Goal: Communication & Community: Answer question/provide support

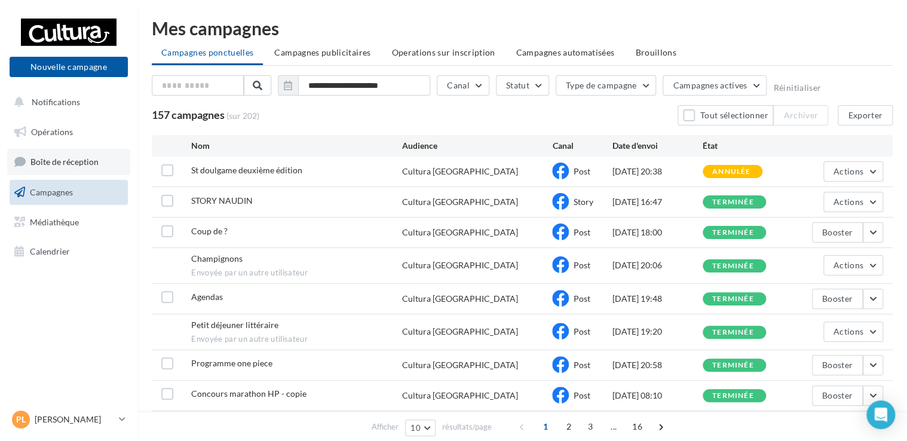
click at [54, 166] on span "Boîte de réception" at bounding box center [64, 162] width 68 height 10
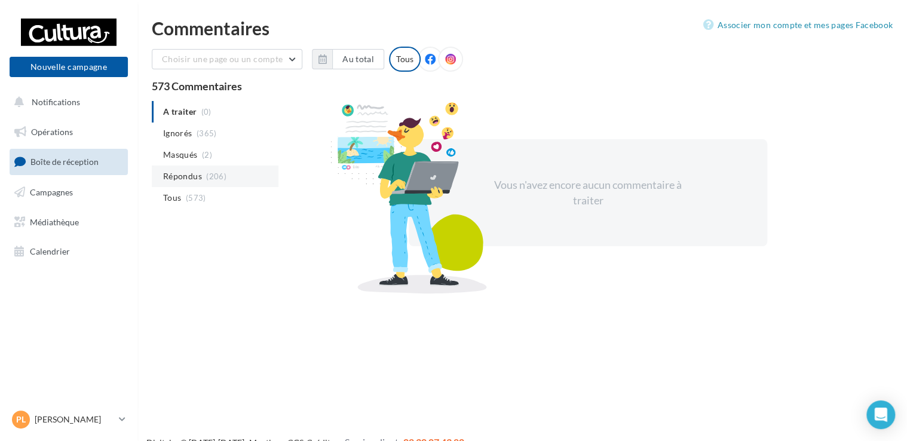
click at [195, 172] on span "Répondus" at bounding box center [182, 176] width 39 height 12
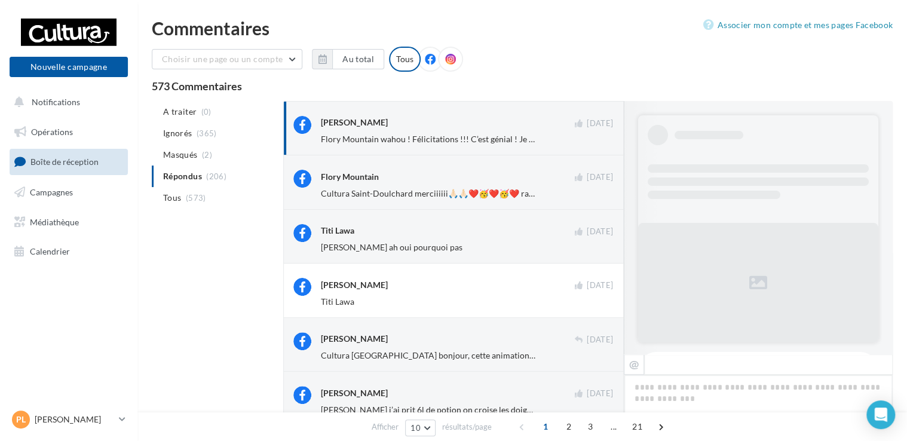
scroll to position [1028, 0]
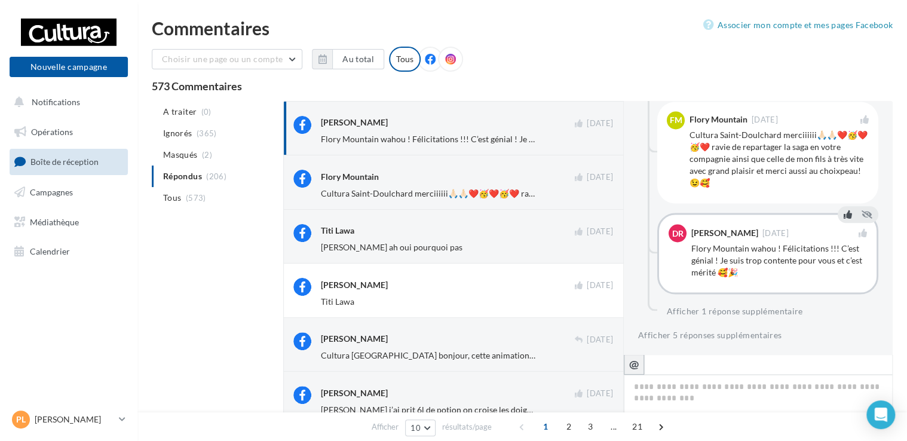
click at [636, 362] on icon "@" at bounding box center [634, 364] width 10 height 11
type textarea "**********"
drag, startPoint x: 701, startPoint y: 385, endPoint x: 601, endPoint y: 406, distance: 102.1
click at [601, 406] on div "Daph Riahi 20 sept. Flory Mountain wahou ! Félicitations !!! C’est génial ! Je …" at bounding box center [588, 372] width 610 height 542
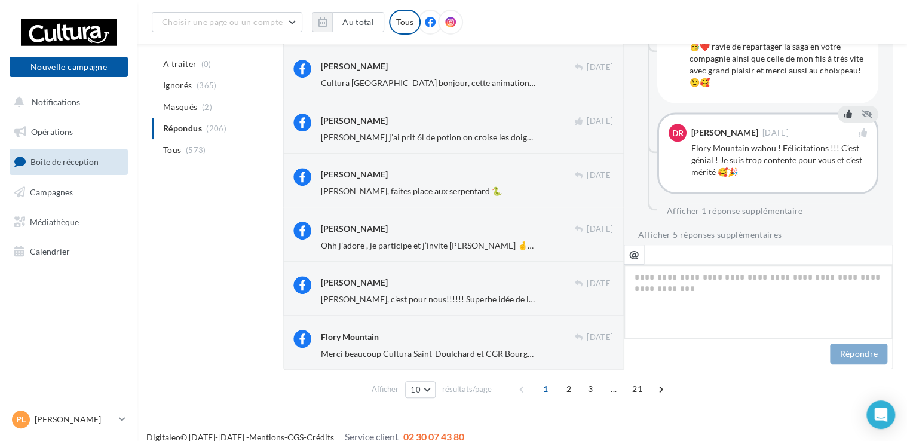
scroll to position [295, 0]
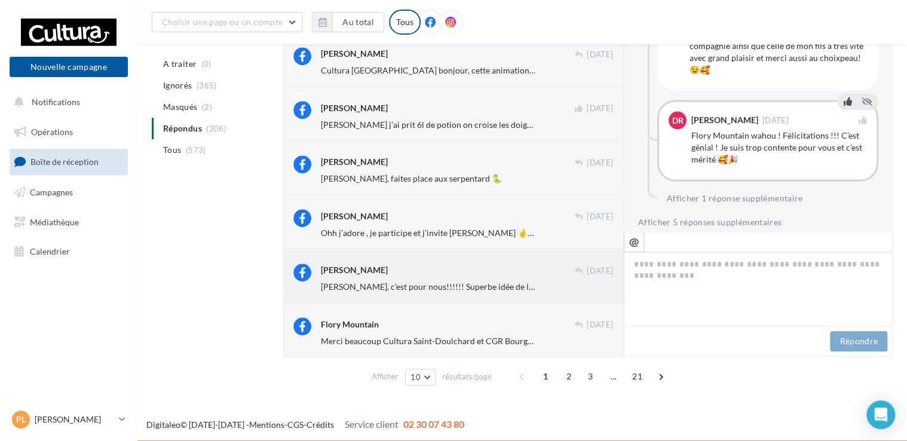
click at [387, 286] on span "Gwenn Garreau, c'est pour nous!!!!!! Superbe idée de la part de CGR Bourges - M…" at bounding box center [690, 287] width 739 height 10
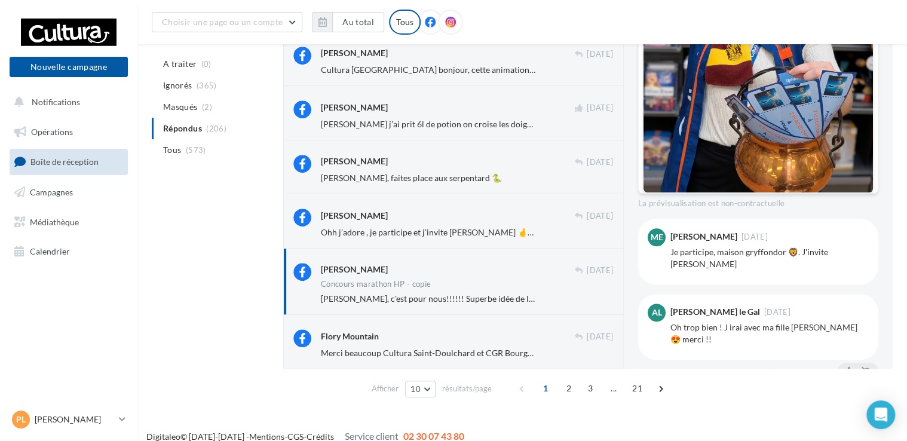
scroll to position [833, 0]
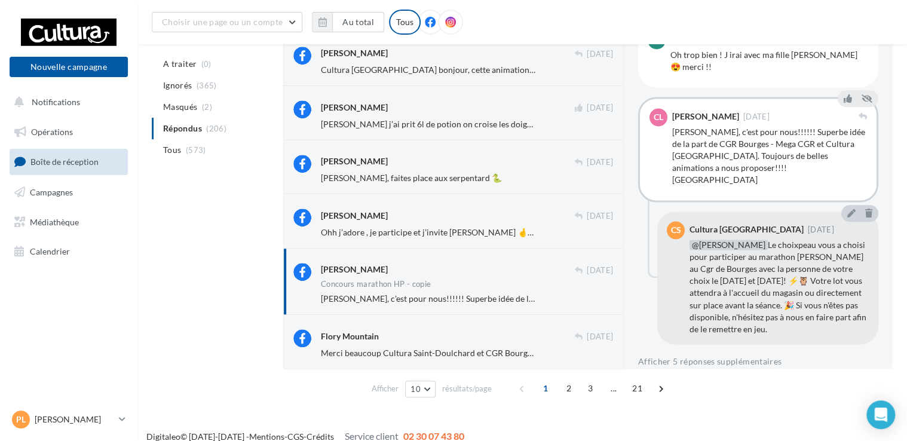
click at [738, 138] on div "Gwenn Garreau, c'est pour nous!!!!!! Superbe idée de la part de CGR Bourges - M…" at bounding box center [769, 156] width 195 height 60
click at [772, 145] on div "Gwenn Garreau, c'est pour nous!!!!!! Superbe idée de la part de CGR Bourges - M…" at bounding box center [769, 156] width 195 height 60
click at [717, 302] on span "@Cedric Lux Le choixpeau vous a choisi pour participer au marathon Harry Potter…" at bounding box center [778, 287] width 177 height 94
click at [692, 354] on button "Afficher 5 réponses supplémentaires" at bounding box center [709, 361] width 143 height 14
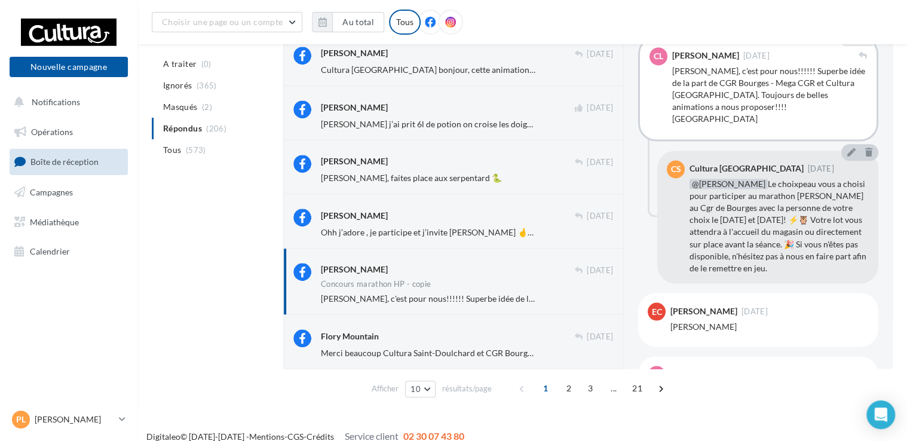
scroll to position [892, 0]
click at [748, 221] on span "@Cedric Lux Le choixpeau vous a choisi pour participer au marathon Harry Potter…" at bounding box center [778, 227] width 177 height 94
click at [704, 180] on span "@Cedric Lux" at bounding box center [729, 185] width 78 height 10
drag, startPoint x: 708, startPoint y: 156, endPoint x: 706, endPoint y: 131, distance: 24.5
click at [708, 166] on div "Cultura Saint-Doulchard" at bounding box center [747, 170] width 114 height 8
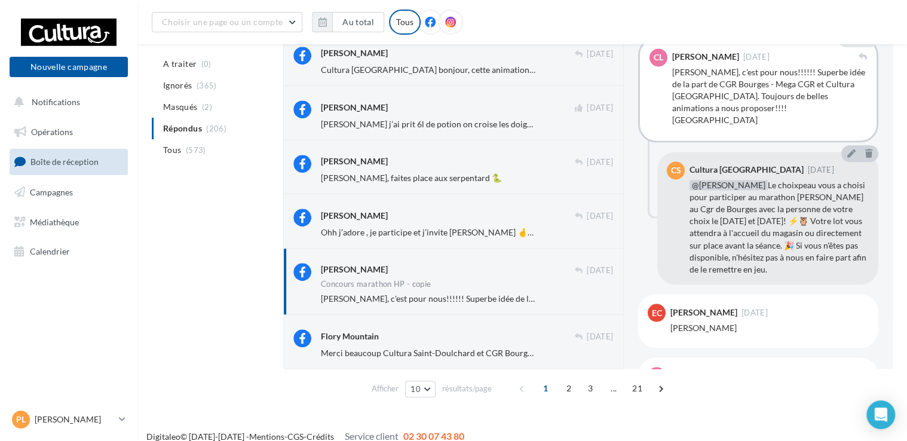
click at [700, 87] on div "Gwenn Garreau, c'est pour nous!!!!!! Superbe idée de la part de CGR Bourges - M…" at bounding box center [769, 96] width 195 height 60
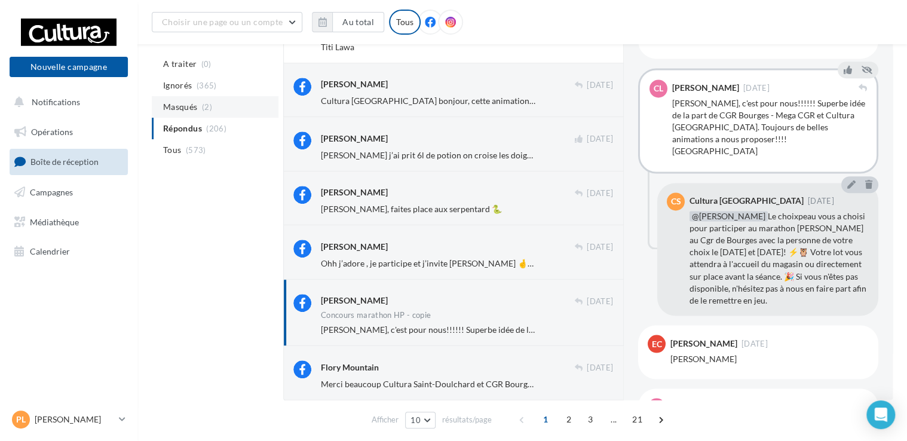
scroll to position [248, 0]
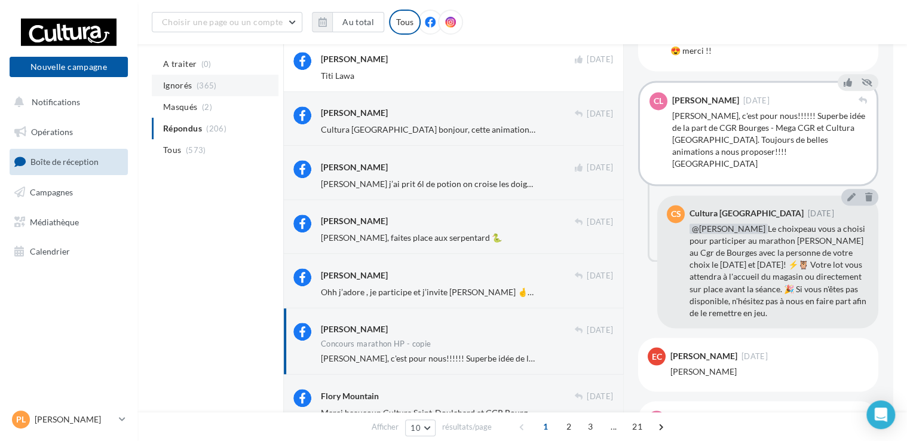
click at [206, 85] on span "(365)" at bounding box center [207, 86] width 20 height 10
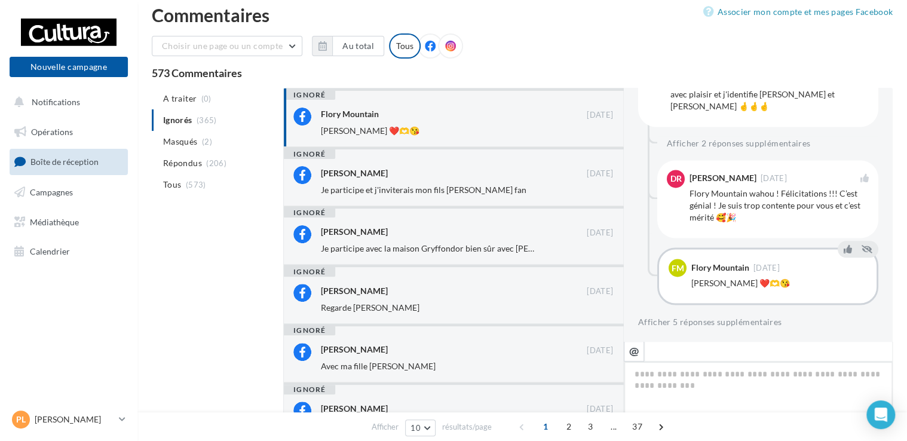
scroll to position [0, 0]
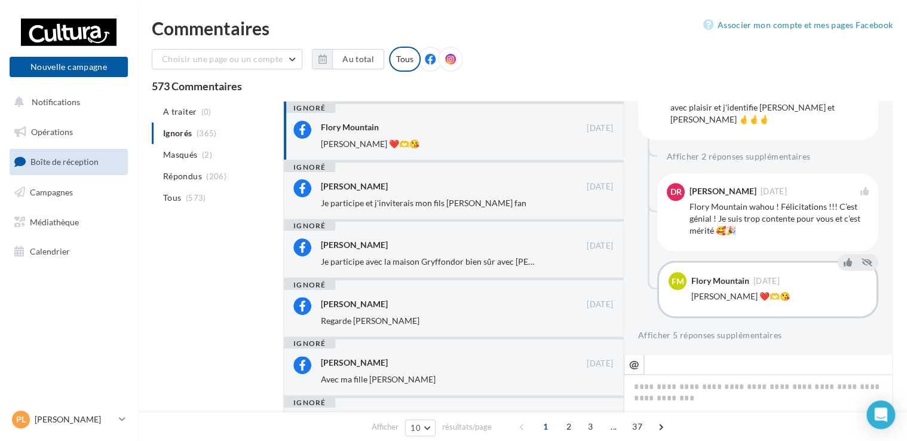
click at [184, 175] on span "Répondus" at bounding box center [182, 176] width 39 height 12
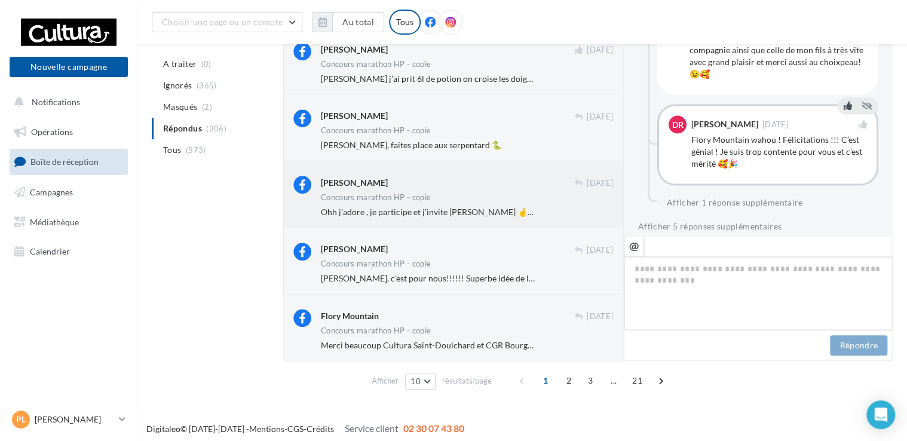
scroll to position [418, 0]
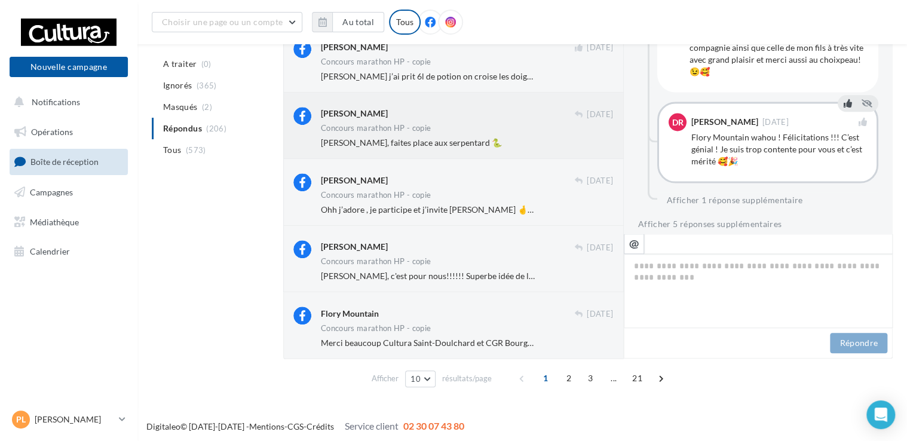
click at [449, 142] on span "Emeline Perrin, faites place aux serpentard 🐍" at bounding box center [411, 142] width 181 height 10
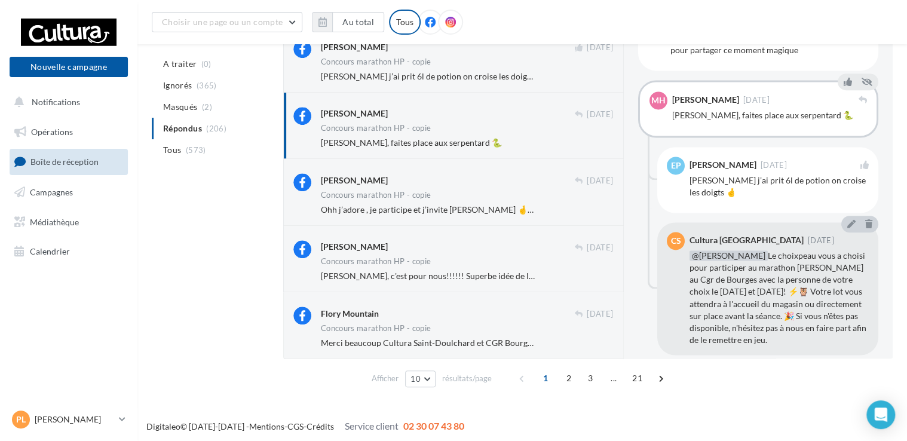
scroll to position [801, 0]
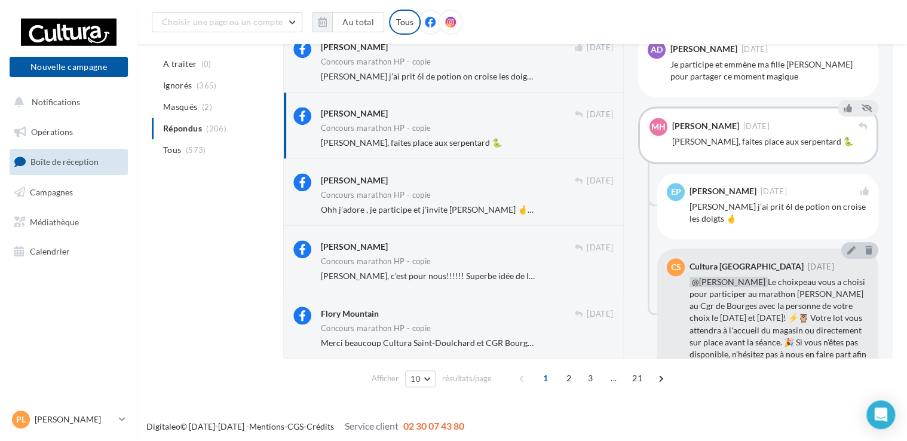
click at [733, 200] on div "Emeline Perrin 08 sept. Mathilde Halupka j’ai prit 6l de potion on croise les d…" at bounding box center [779, 206] width 179 height 47
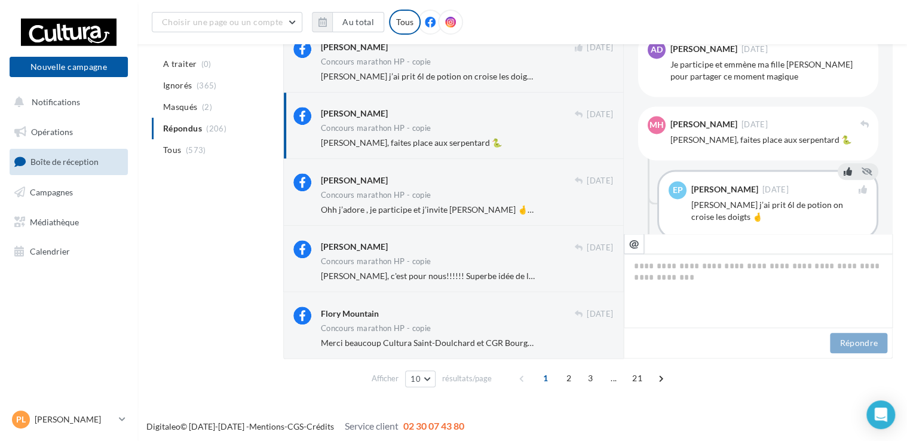
scroll to position [971, 0]
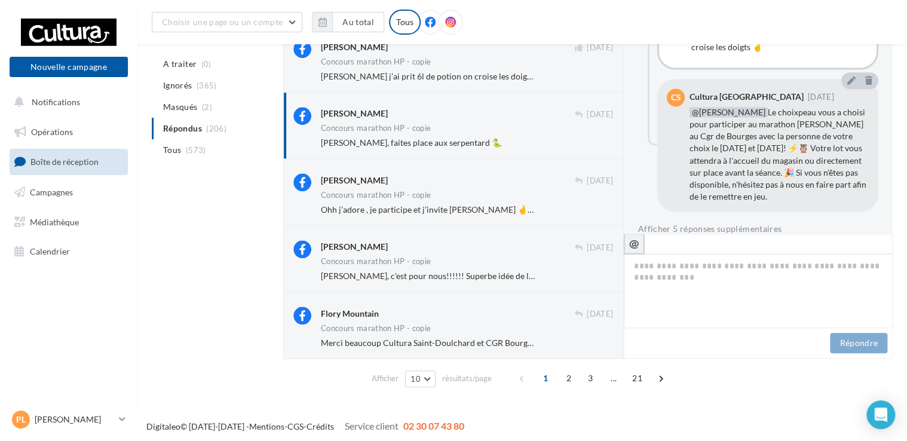
click at [632, 243] on icon "@" at bounding box center [634, 243] width 10 height 11
type textarea "**********"
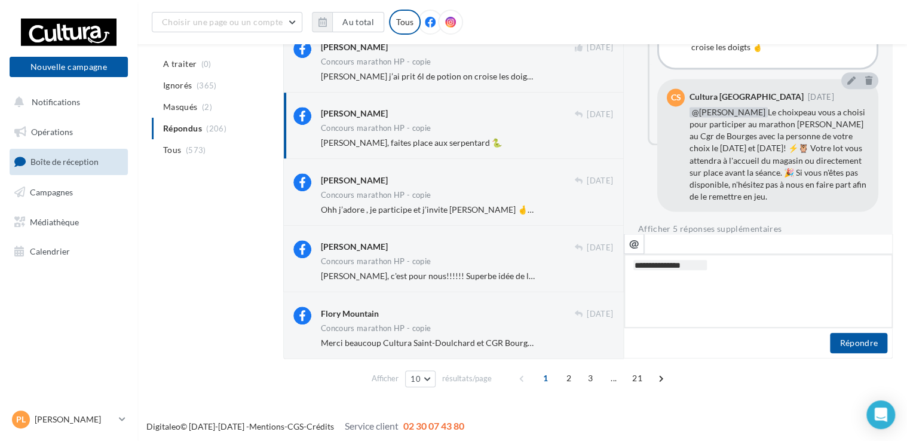
type textarea "**********"
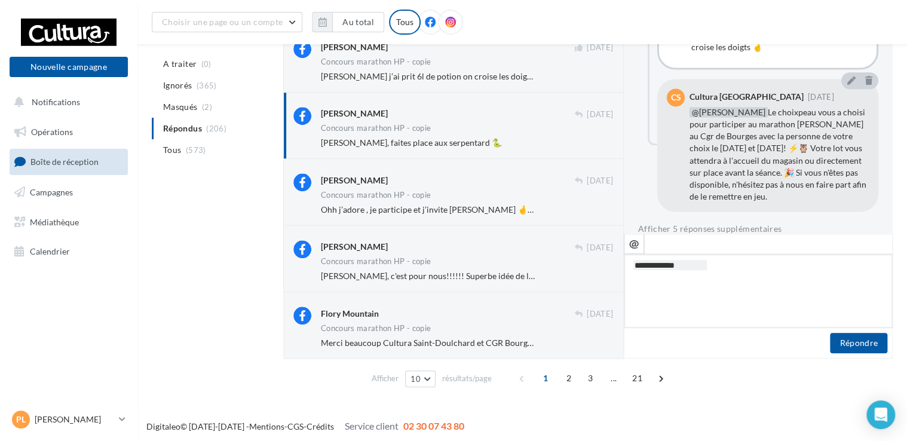
type textarea "**********"
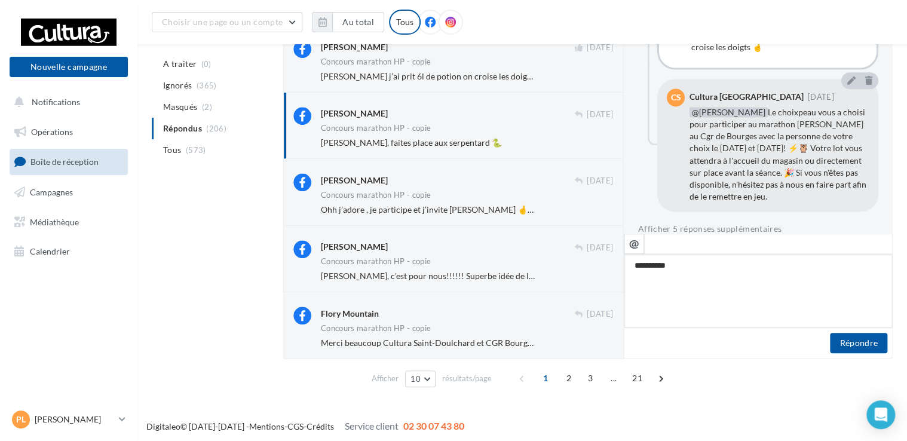
type textarea "********"
type textarea "*******"
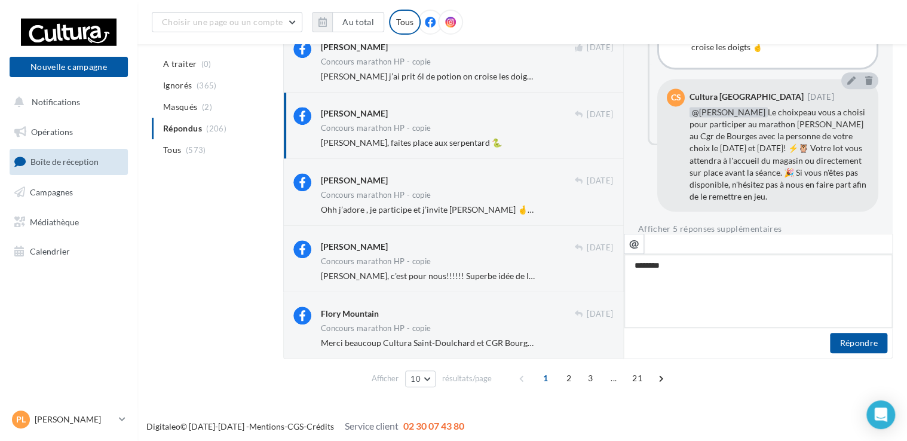
type textarea "*******"
type textarea "******"
type textarea "*****"
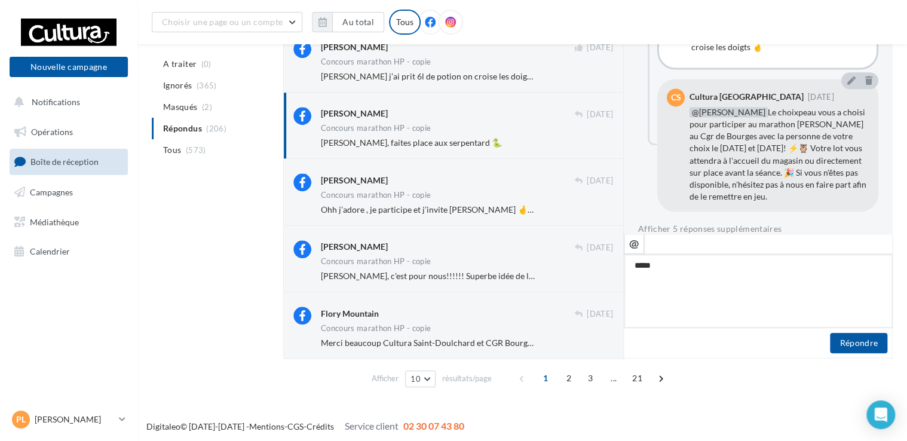
type textarea "****"
type textarea "***"
type textarea "**"
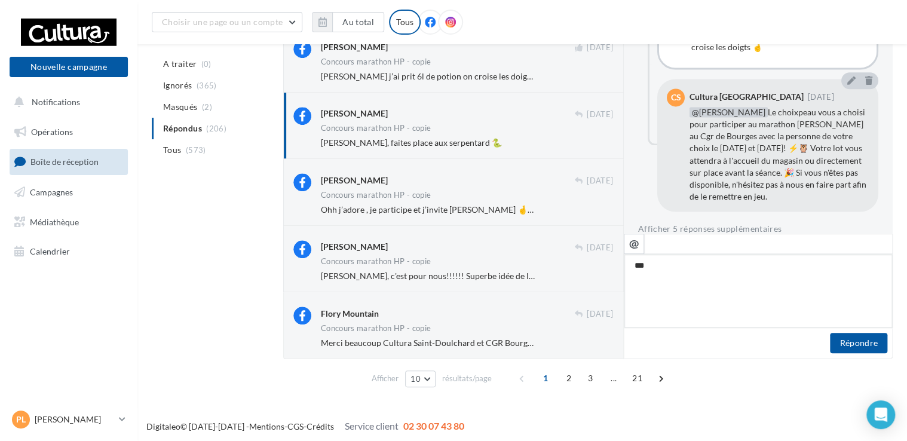
type textarea "**"
type textarea "*"
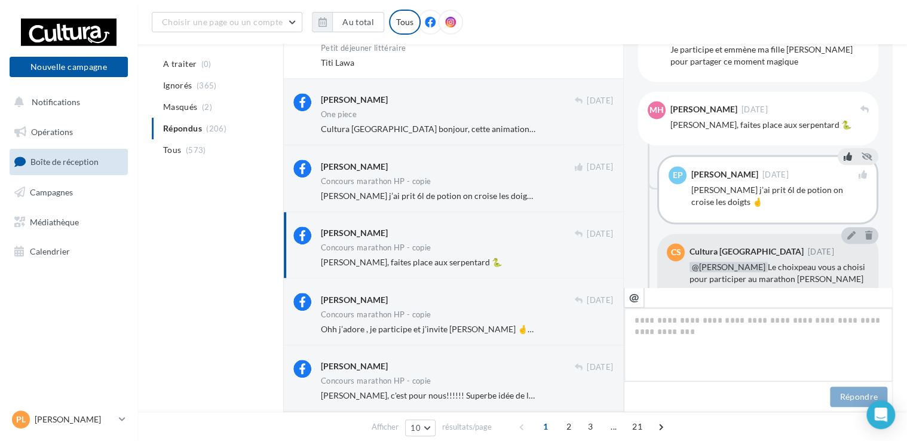
scroll to position [911, 0]
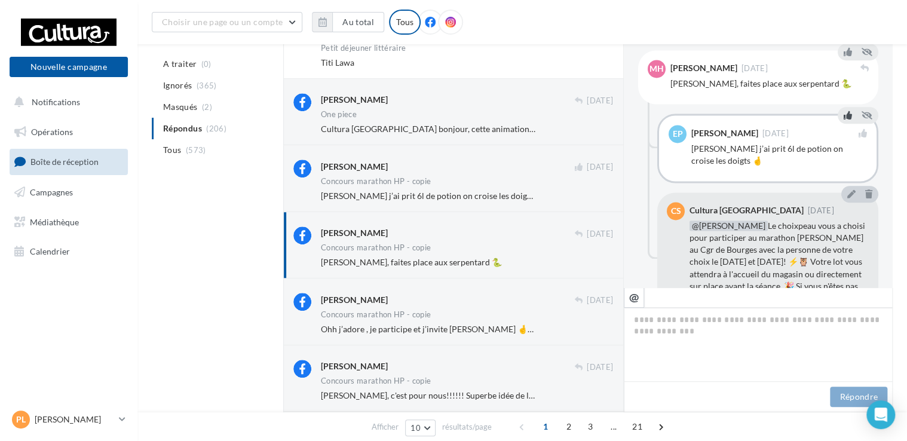
click at [698, 75] on div "Mathilde Halupka 08 sept." at bounding box center [770, 69] width 198 height 18
drag, startPoint x: 693, startPoint y: 60, endPoint x: 691, endPoint y: 68, distance: 8.1
click at [693, 60] on div "Mathilde Halupka 08 sept." at bounding box center [770, 69] width 198 height 18
click at [634, 295] on icon "@" at bounding box center [634, 297] width 10 height 11
type textarea "**********"
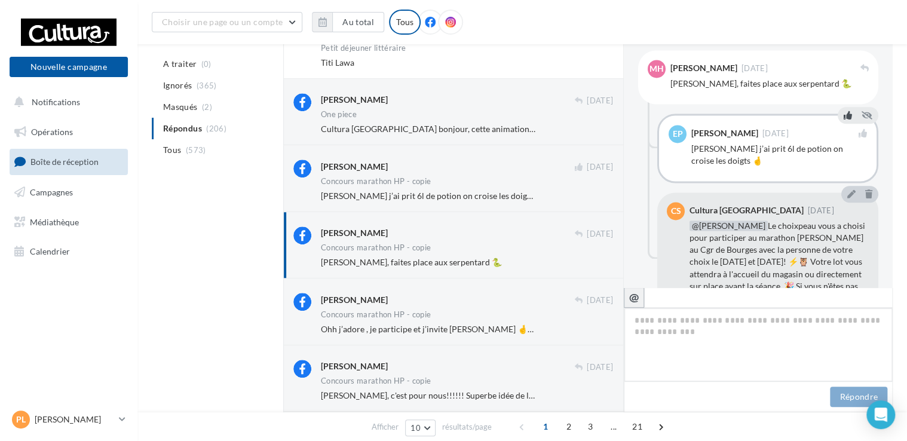
type textarea "**********"
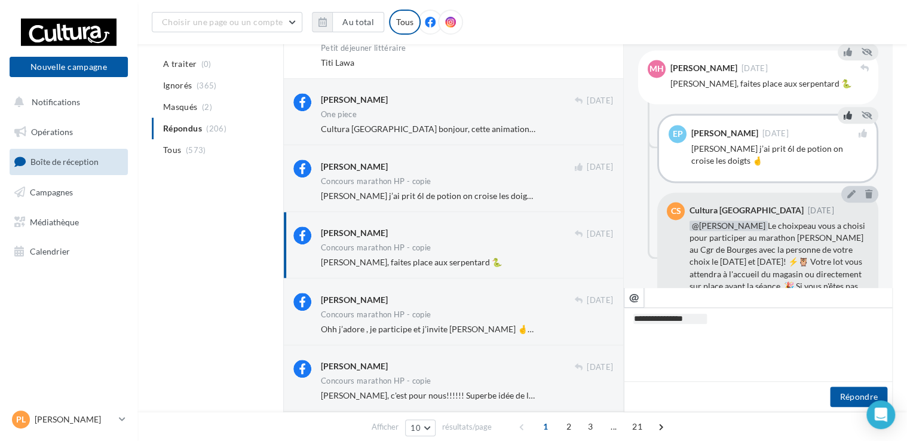
click at [759, 84] on div "Emeline Perrin, faites place aux serpentard 🐍" at bounding box center [770, 84] width 198 height 12
click at [770, 77] on div "Mathilde Halupka 08 sept. Emeline Perrin, faites place aux serpentard 🐍" at bounding box center [770, 77] width 198 height 35
click at [771, 75] on div "Mathilde Halupka 08 sept." at bounding box center [770, 69] width 198 height 18
click at [700, 68] on div "Mathilde Halupka" at bounding box center [704, 68] width 67 height 8
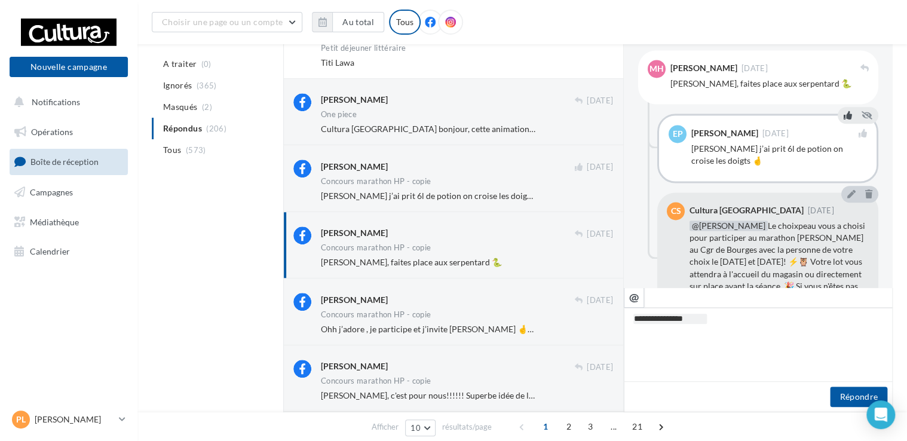
drag, startPoint x: 700, startPoint y: 68, endPoint x: 707, endPoint y: 169, distance: 101.3
click at [700, 146] on div "Mathilde Halupka j’ai prit 6l de potion on croise les doigts 🤞" at bounding box center [780, 155] width 176 height 24
click at [702, 338] on textarea "**********" at bounding box center [758, 345] width 269 height 74
type textarea "**********"
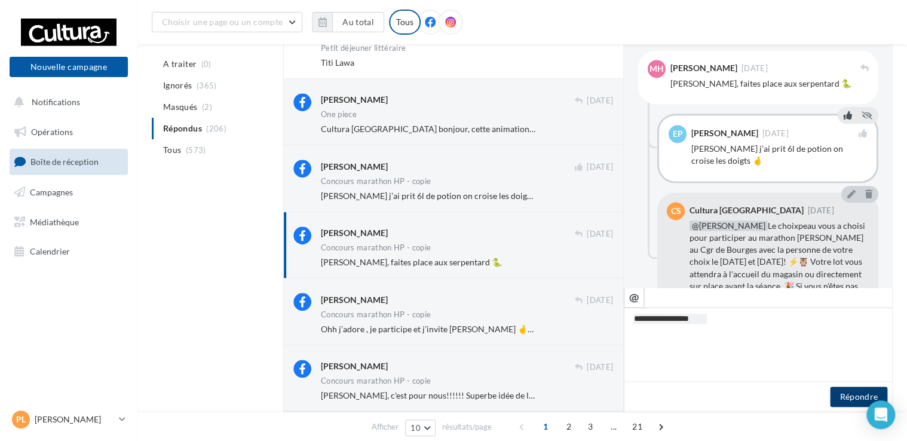
click at [853, 396] on button "Répondre" at bounding box center [858, 397] width 57 height 20
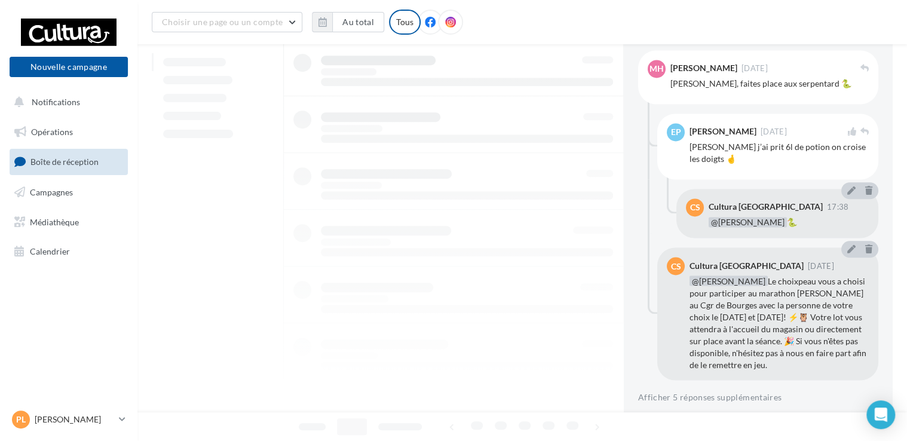
scroll to position [916, 0]
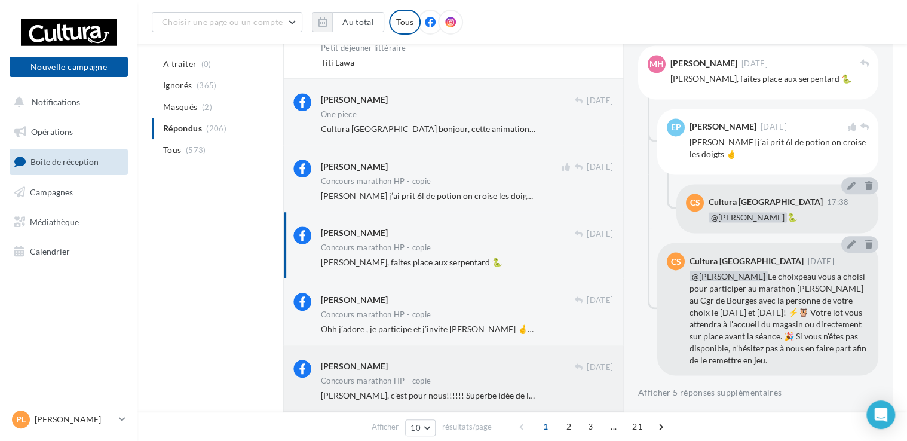
click at [366, 372] on div "Cedric Lux" at bounding box center [447, 367] width 253 height 15
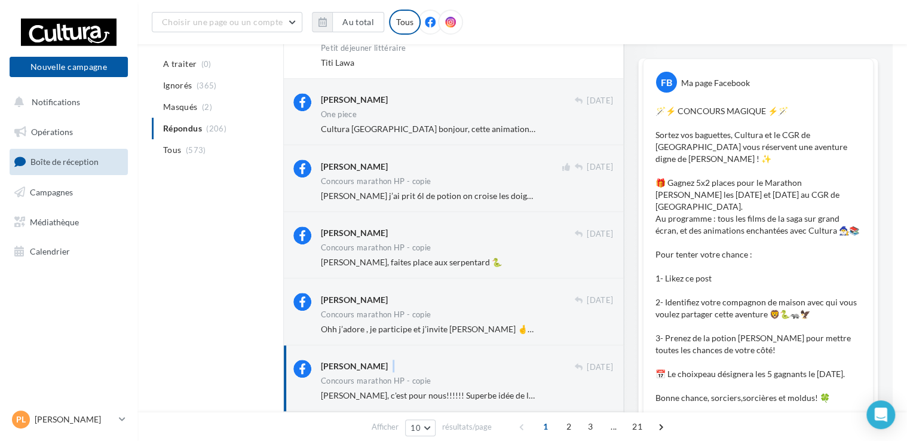
scroll to position [833, 0]
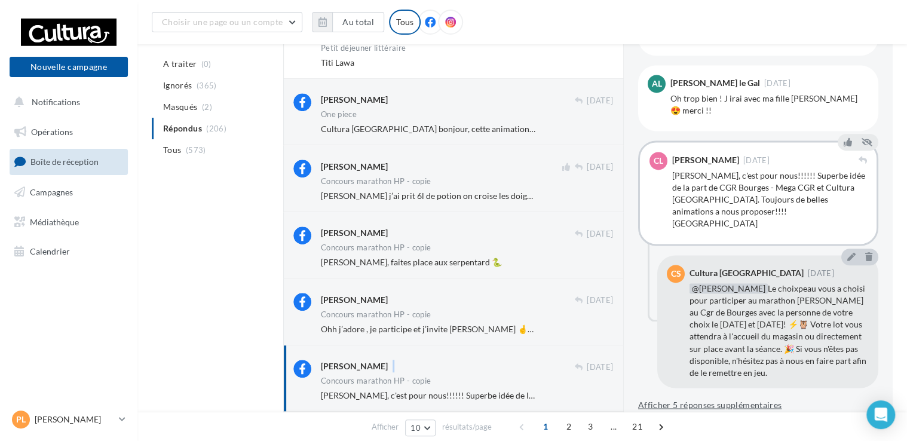
click at [712, 397] on button "Afficher 5 réponses supplémentaires" at bounding box center [709, 404] width 143 height 14
click at [684, 161] on div "Cedric Lux" at bounding box center [705, 160] width 67 height 8
drag, startPoint x: 684, startPoint y: 161, endPoint x: 791, endPoint y: 171, distance: 107.5
click at [791, 171] on div "Gwenn Garreau, c'est pour nous!!!!!! Superbe idée de la part de CGR Bourges - M…" at bounding box center [769, 200] width 195 height 60
drag, startPoint x: 791, startPoint y: 171, endPoint x: 798, endPoint y: 149, distance: 23.2
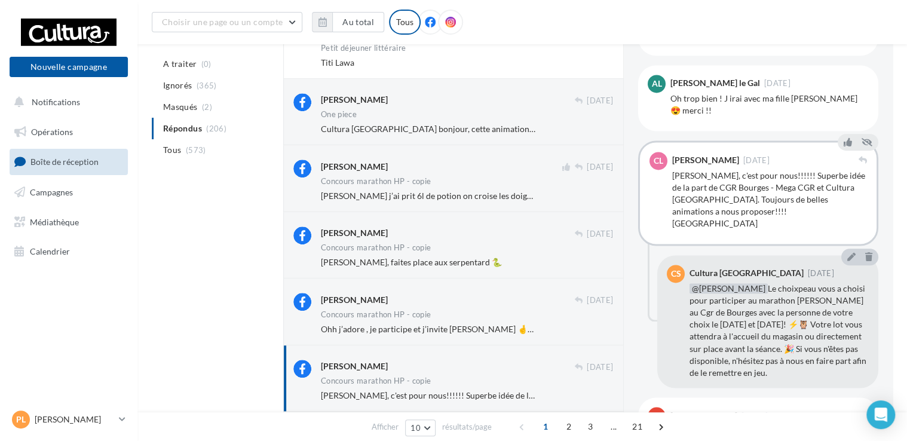
click at [798, 149] on div "CL Cedric Lux 07 sept. Gwenn Garreau, c'est pour nous!!!!!! Superbe idée de la …" at bounding box center [758, 192] width 240 height 105
click at [786, 150] on div "CL Cedric Lux 07 sept. Gwenn Garreau, c'est pour nous!!!!!! Superbe idée de la …" at bounding box center [758, 192] width 240 height 105
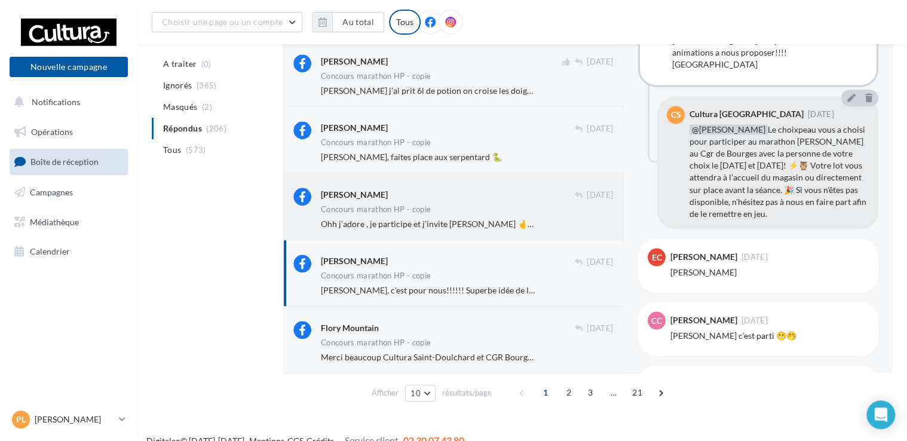
scroll to position [418, 0]
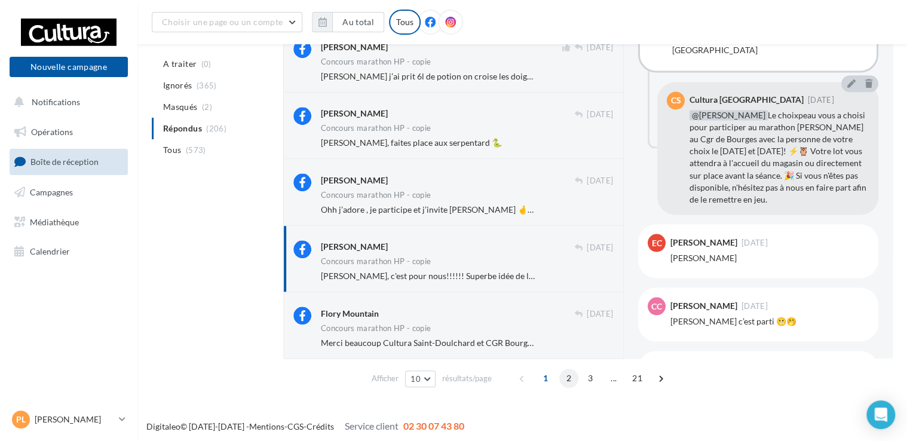
click at [567, 378] on span "2" at bounding box center [568, 378] width 19 height 19
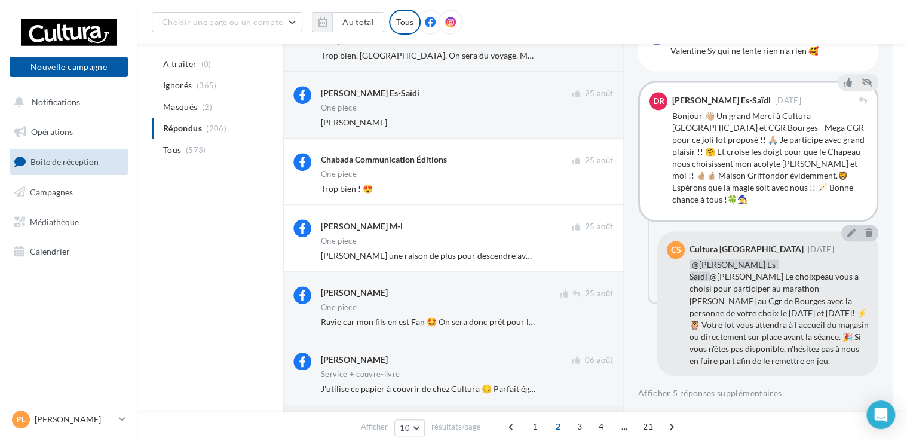
scroll to position [179, 0]
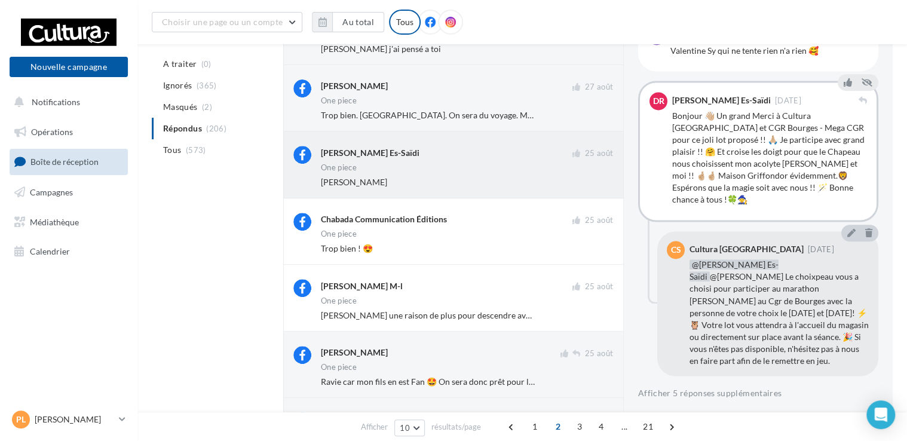
click at [416, 166] on div "One piece" at bounding box center [467, 169] width 292 height 10
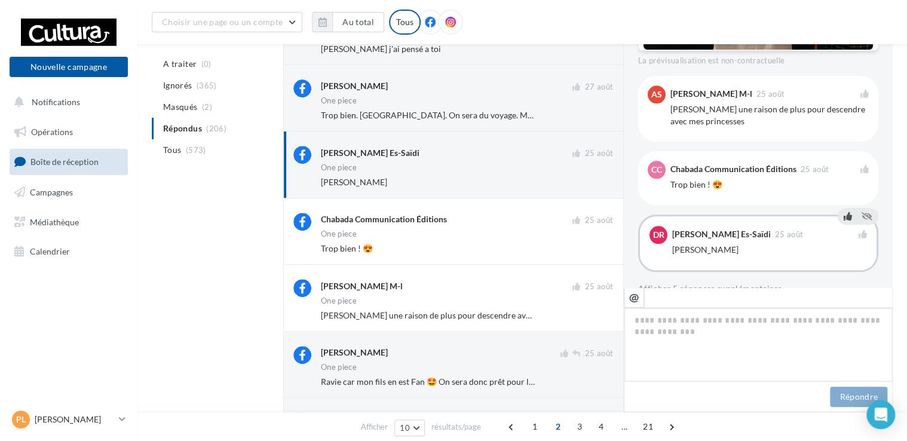
scroll to position [602, 0]
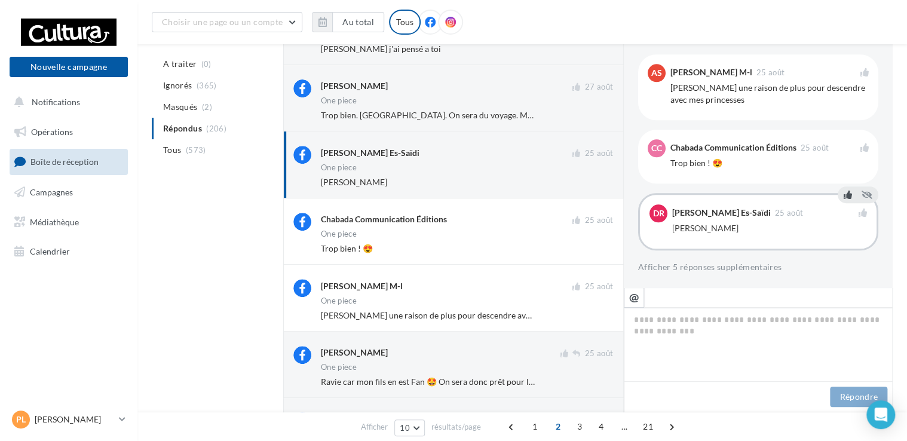
click at [745, 219] on div "Dorine Rousselot Es-Saïdi 25 août" at bounding box center [769, 213] width 195 height 18
click at [786, 206] on div "Dorine Rousselot Es-Saïdi 25 août" at bounding box center [769, 213] width 195 height 18
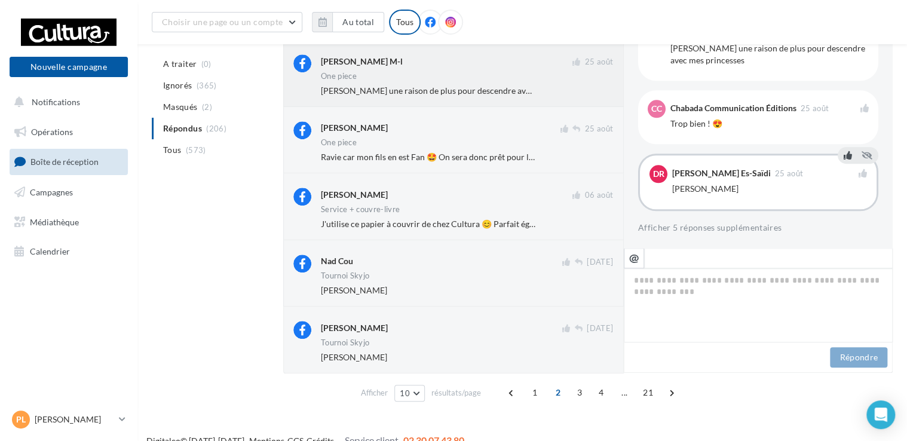
scroll to position [421, 0]
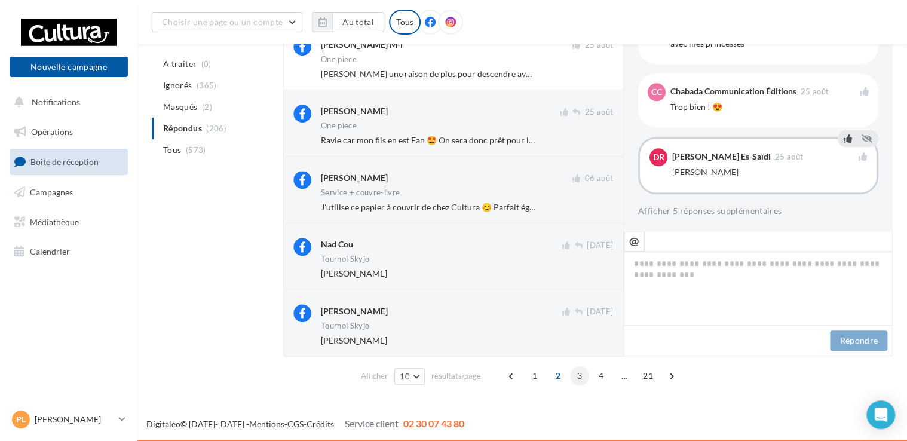
click at [581, 372] on span "3" at bounding box center [579, 375] width 19 height 19
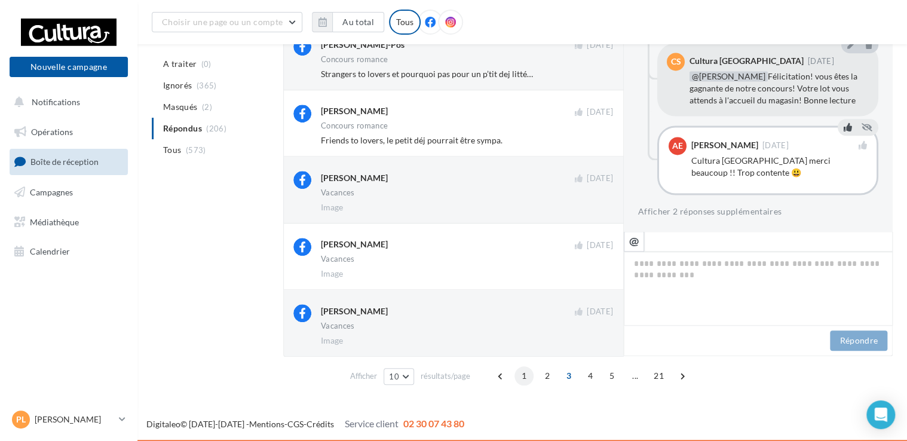
click at [524, 378] on span "1" at bounding box center [524, 375] width 19 height 19
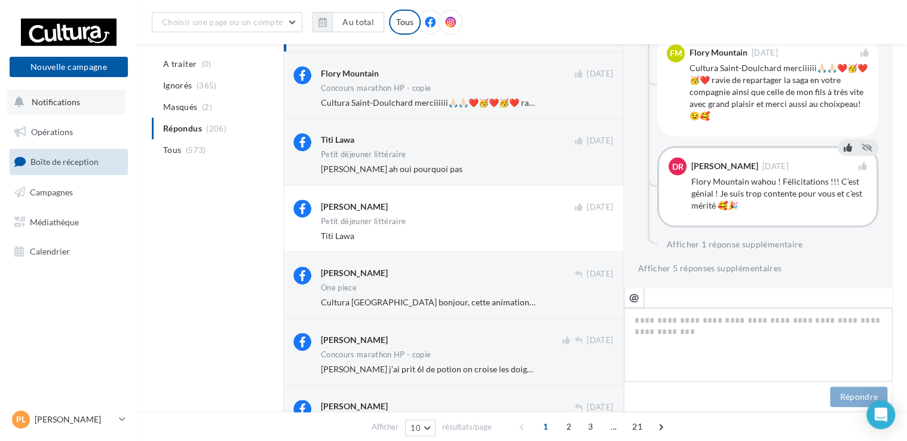
scroll to position [122, 0]
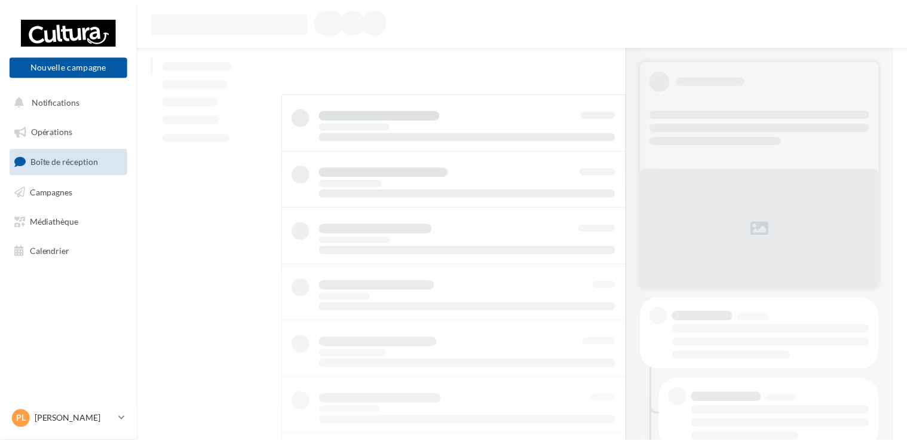
scroll to position [122, 0]
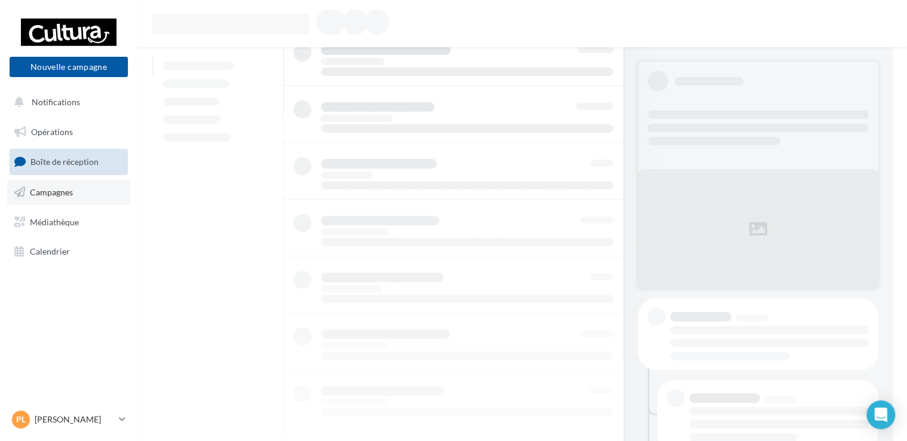
click at [59, 186] on link "Campagnes" at bounding box center [68, 192] width 123 height 25
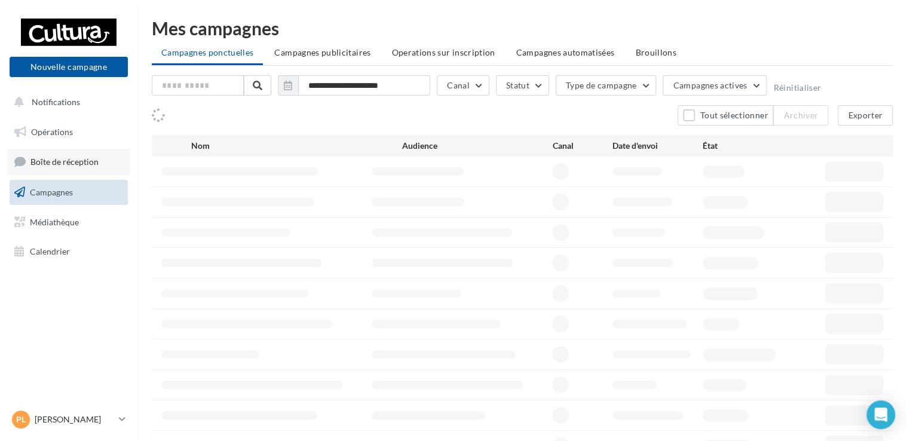
click at [53, 161] on span "Boîte de réception" at bounding box center [64, 162] width 68 height 10
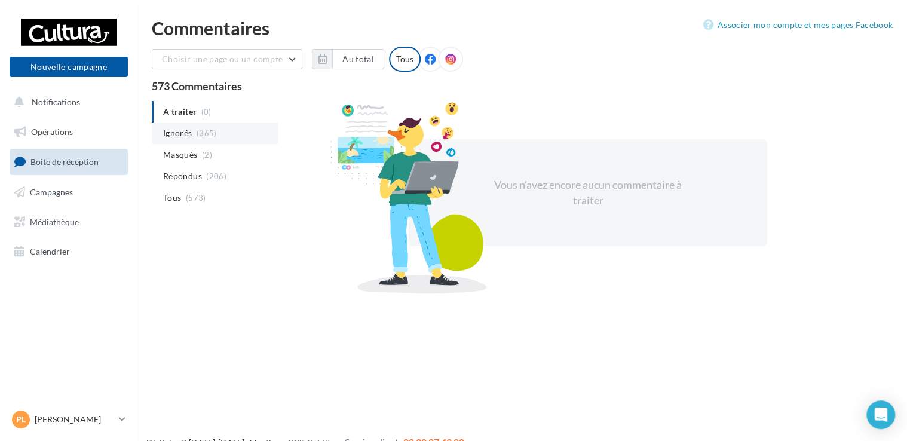
click at [194, 133] on li "Ignorés (365)" at bounding box center [215, 134] width 127 height 22
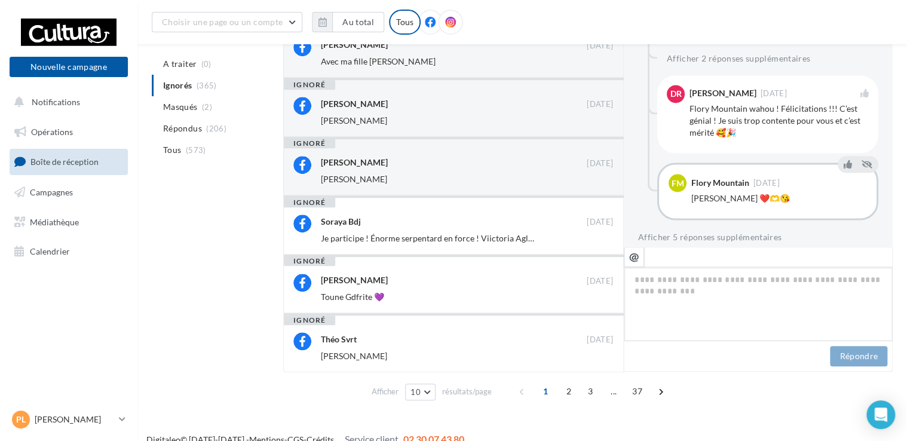
scroll to position [342, 0]
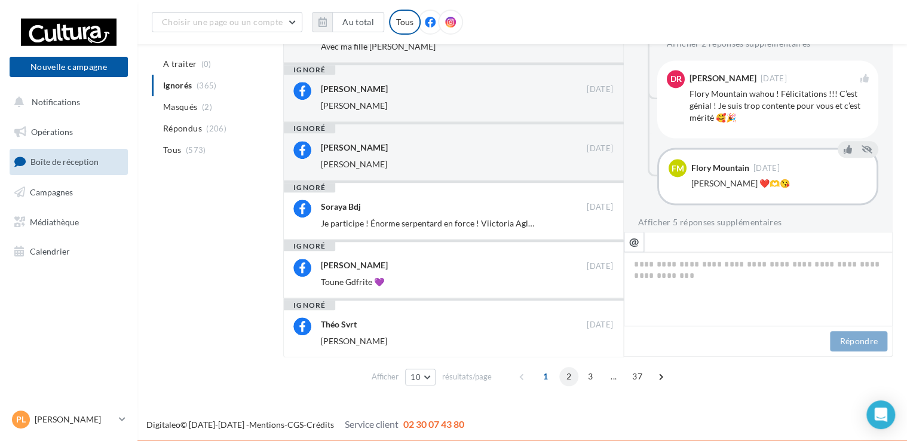
click at [564, 379] on span "2" at bounding box center [568, 376] width 19 height 19
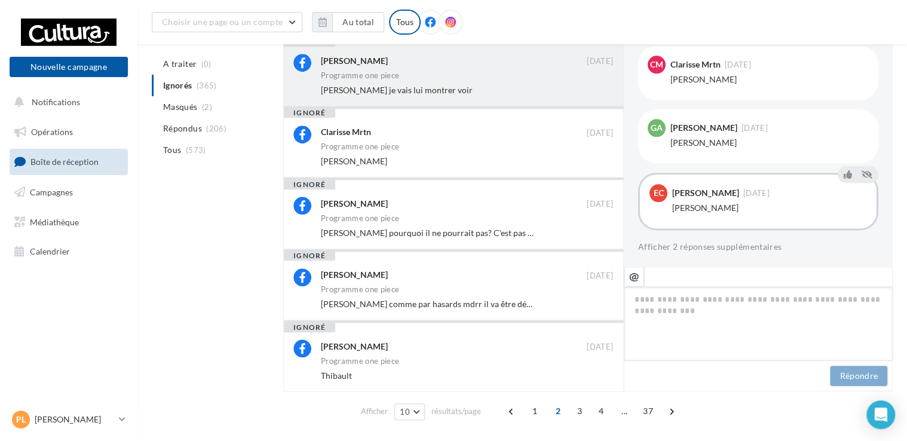
scroll to position [462, 0]
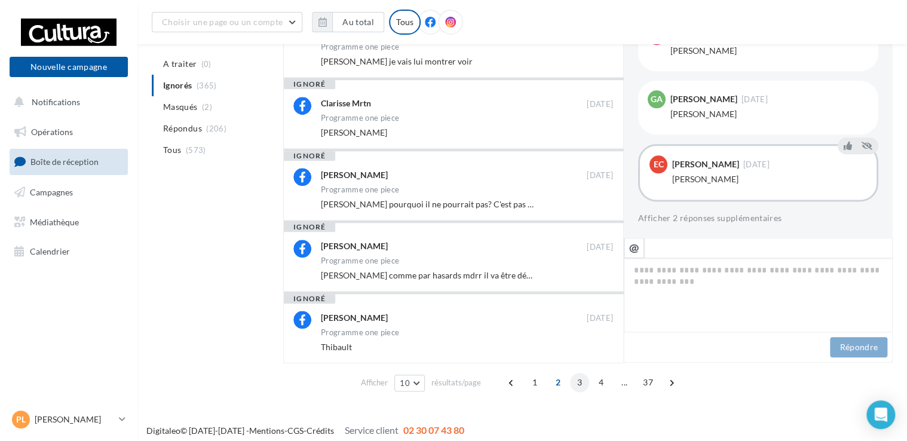
click at [576, 384] on span "3" at bounding box center [579, 382] width 19 height 19
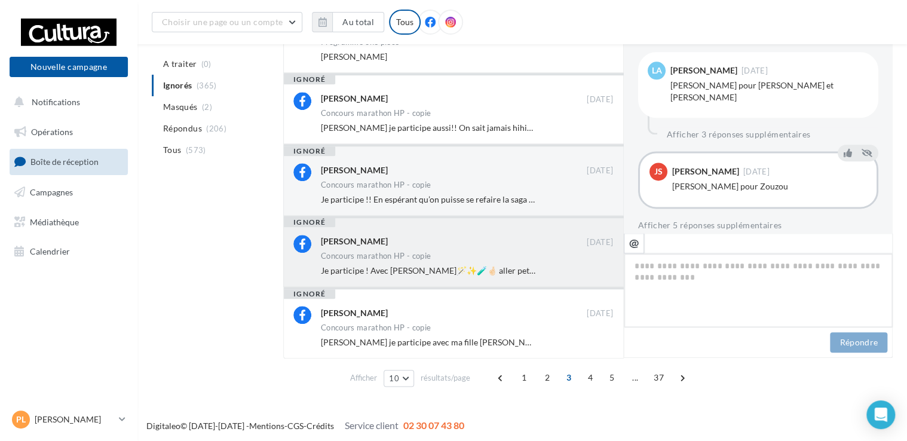
scroll to position [469, 0]
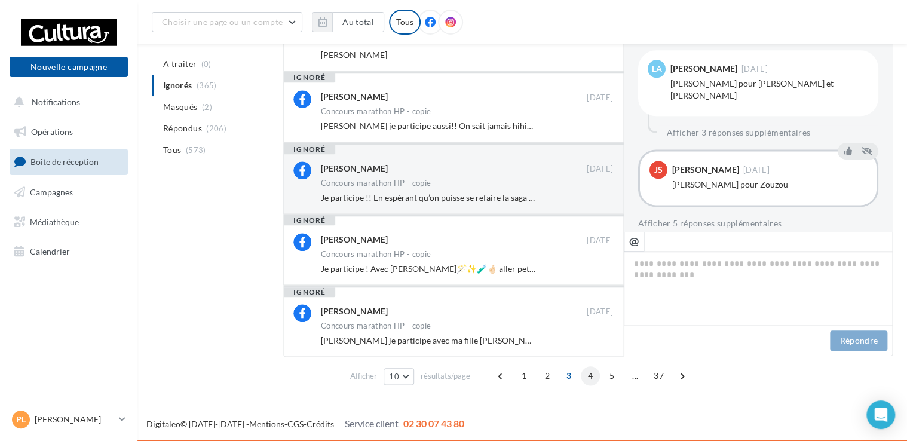
click at [591, 377] on span "4" at bounding box center [590, 375] width 19 height 19
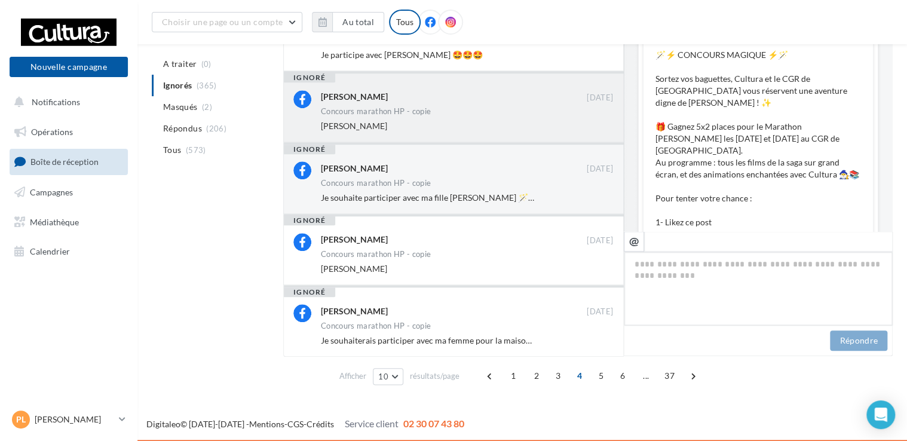
scroll to position [767, 0]
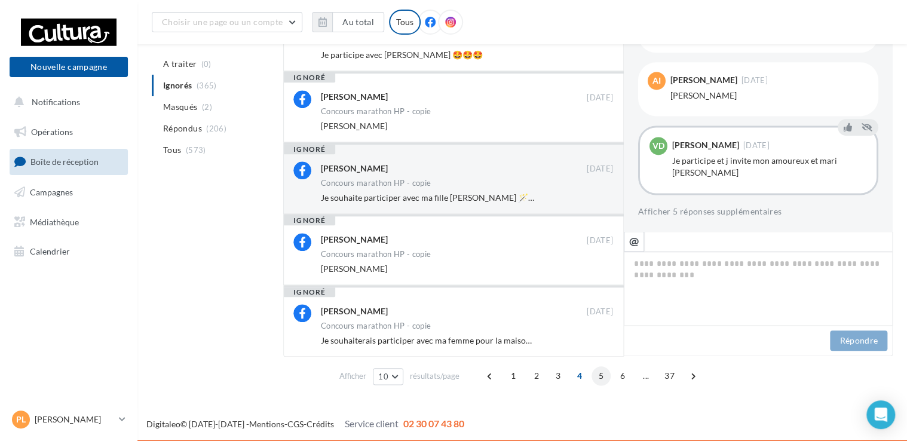
click at [596, 378] on span "5" at bounding box center [601, 375] width 19 height 19
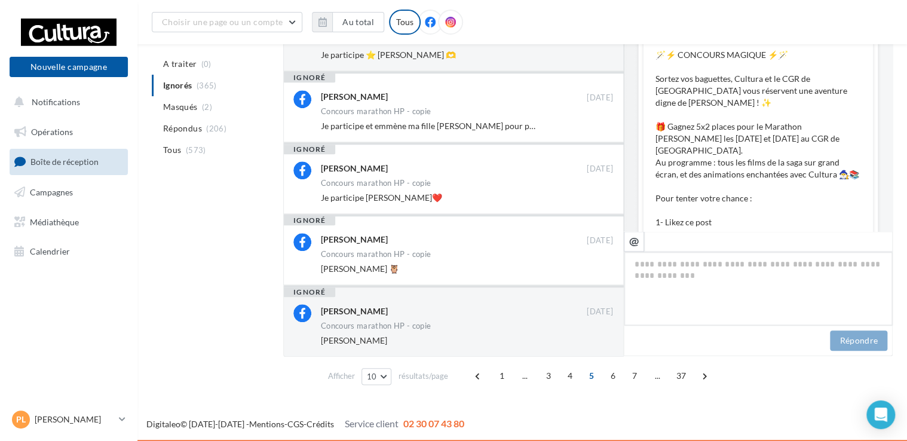
scroll to position [779, 0]
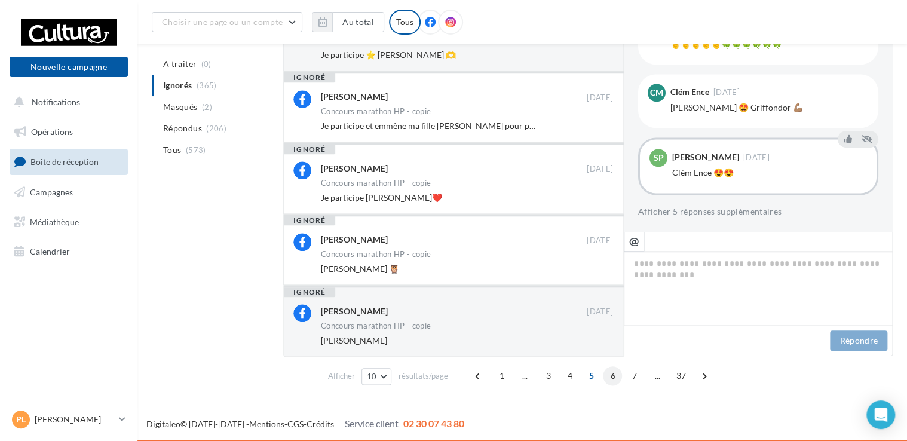
click at [612, 377] on span "6" at bounding box center [612, 375] width 19 height 19
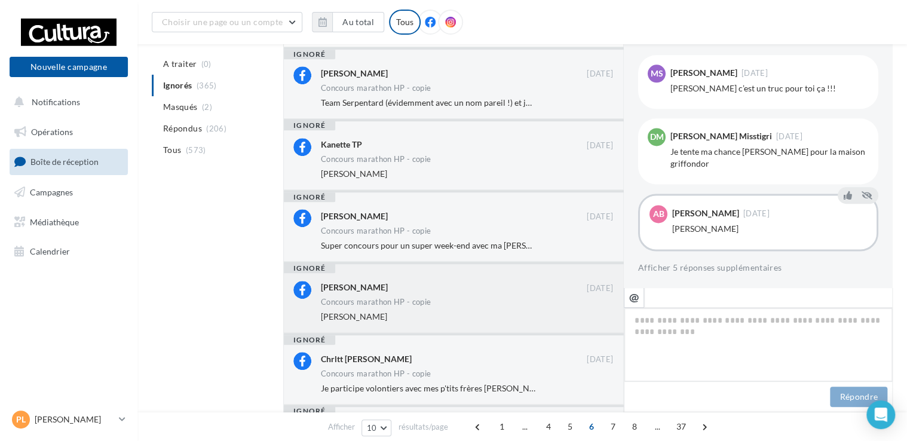
scroll to position [469, 0]
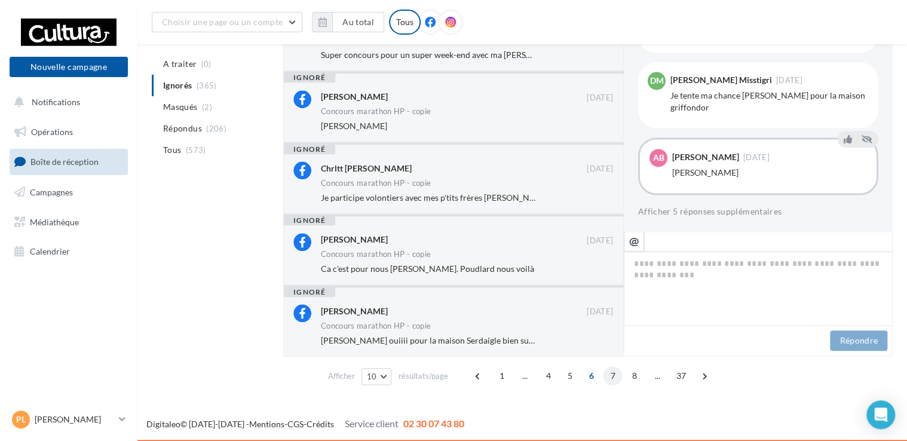
click at [611, 375] on span "7" at bounding box center [612, 375] width 19 height 19
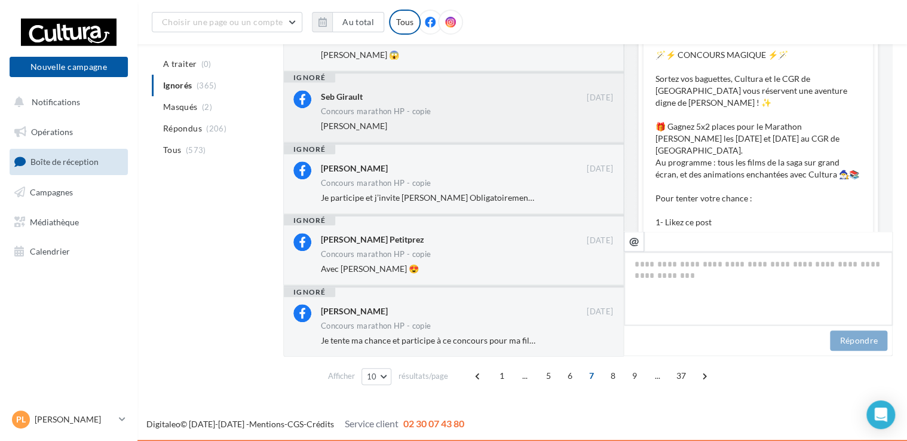
scroll to position [843, 0]
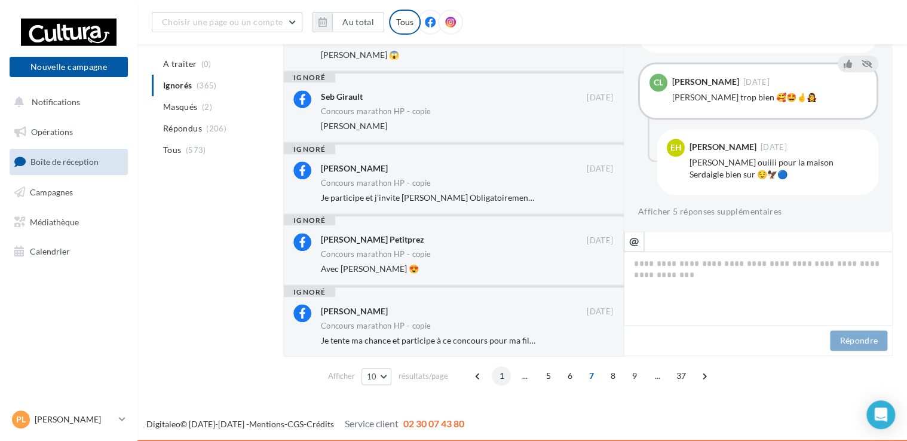
click at [502, 373] on span "1" at bounding box center [501, 375] width 19 height 19
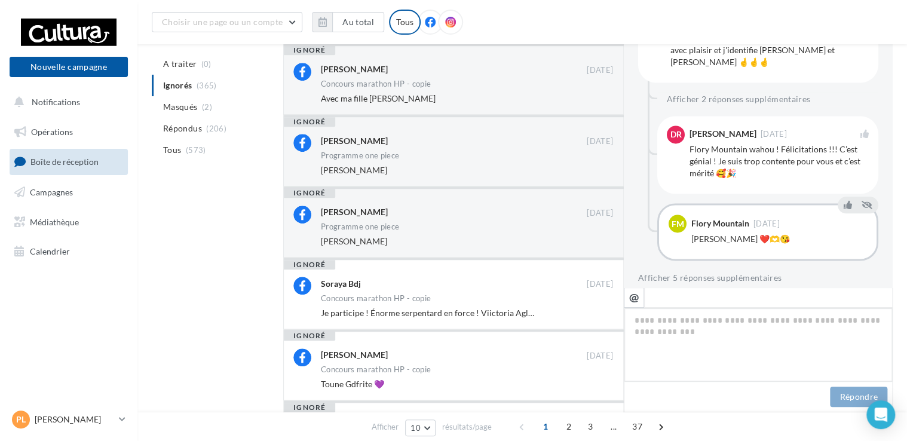
scroll to position [966, 0]
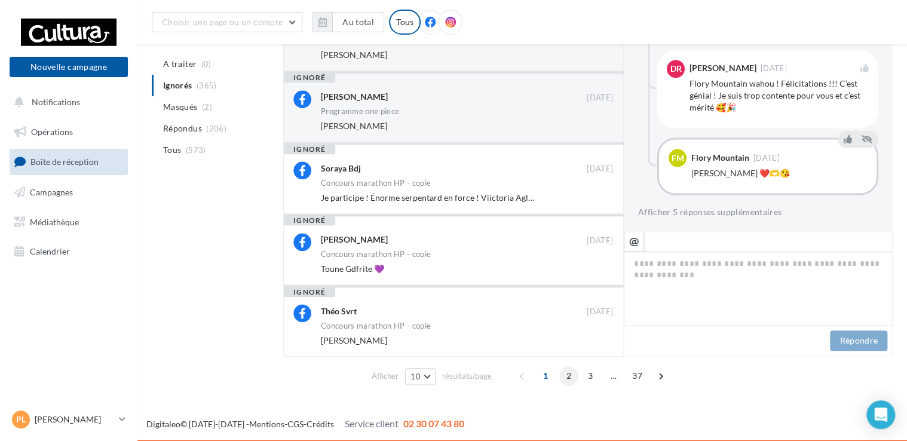
click at [569, 379] on span "2" at bounding box center [568, 375] width 19 height 19
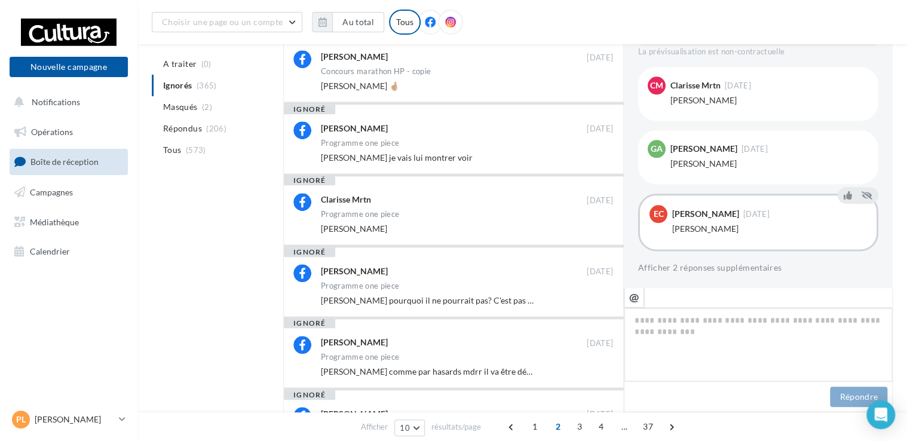
scroll to position [466, 0]
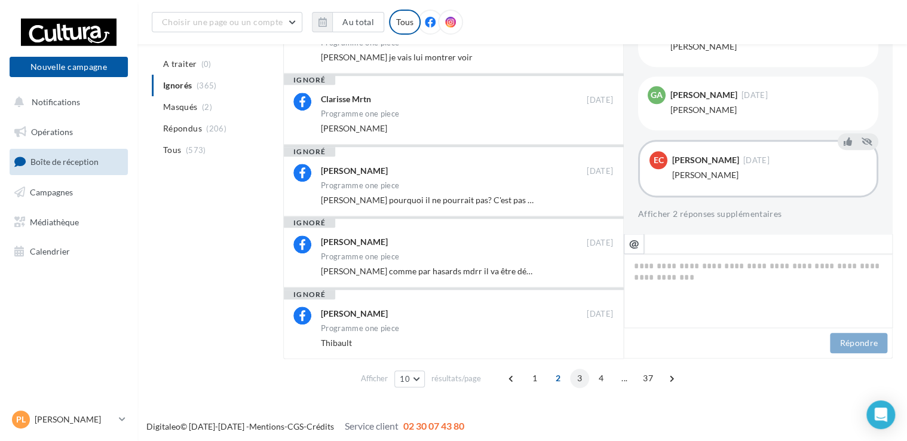
click at [574, 375] on span "3" at bounding box center [579, 378] width 19 height 19
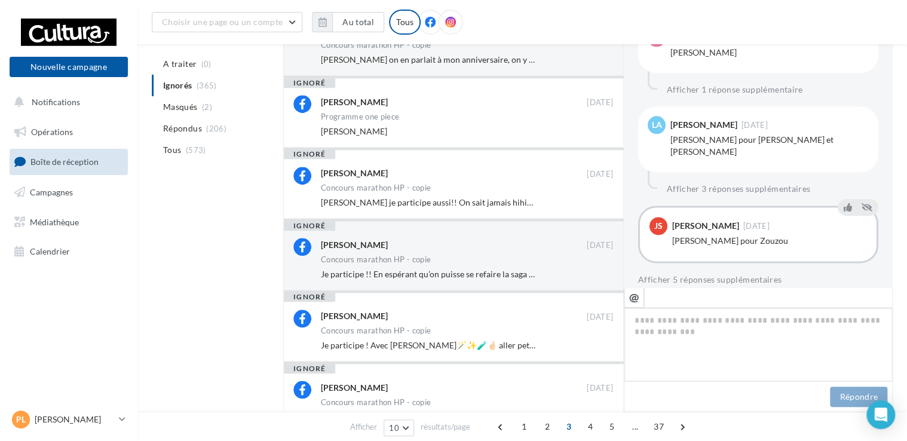
scroll to position [449, 0]
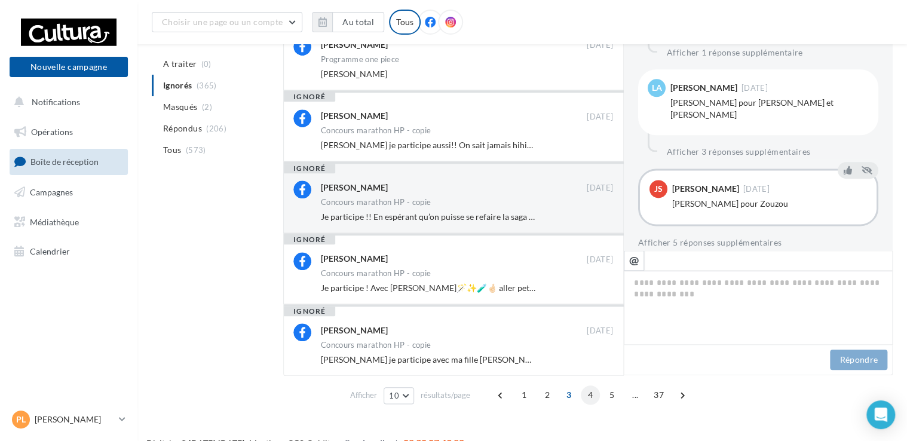
click at [589, 396] on span "4" at bounding box center [590, 395] width 19 height 19
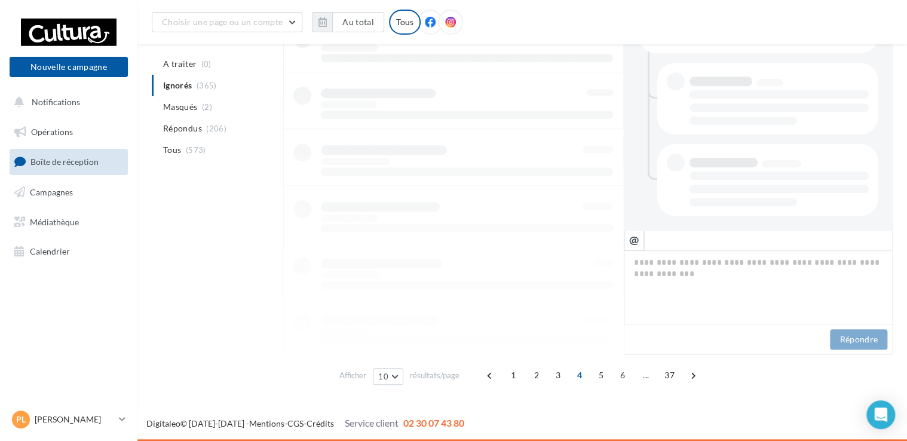
scroll to position [0, 0]
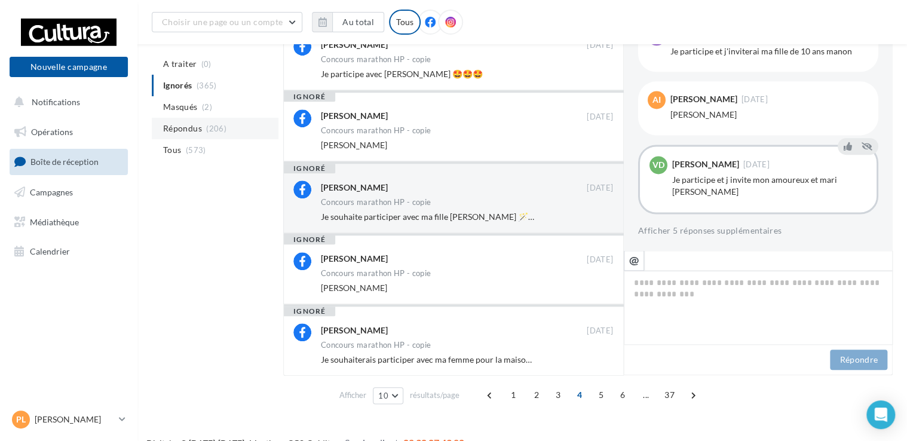
click at [210, 122] on li "Répondus (206)" at bounding box center [215, 129] width 127 height 22
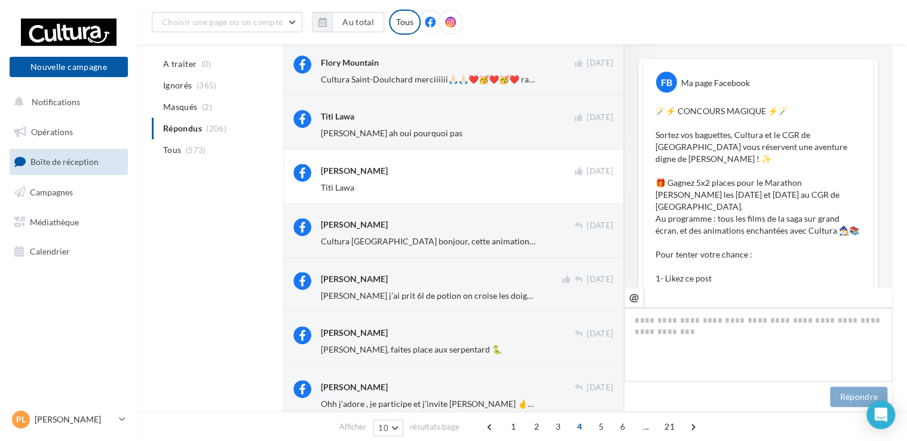
scroll to position [1038, 0]
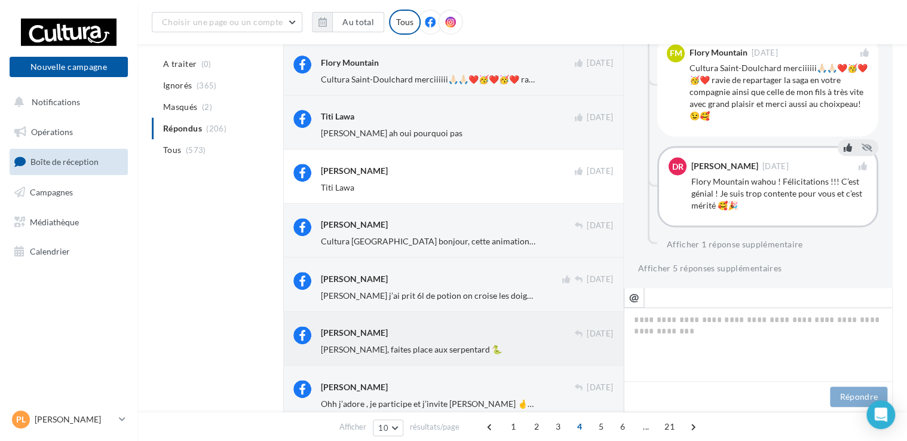
click at [454, 347] on span "Emeline Perrin, faites place aux serpentard 🐍" at bounding box center [411, 349] width 181 height 10
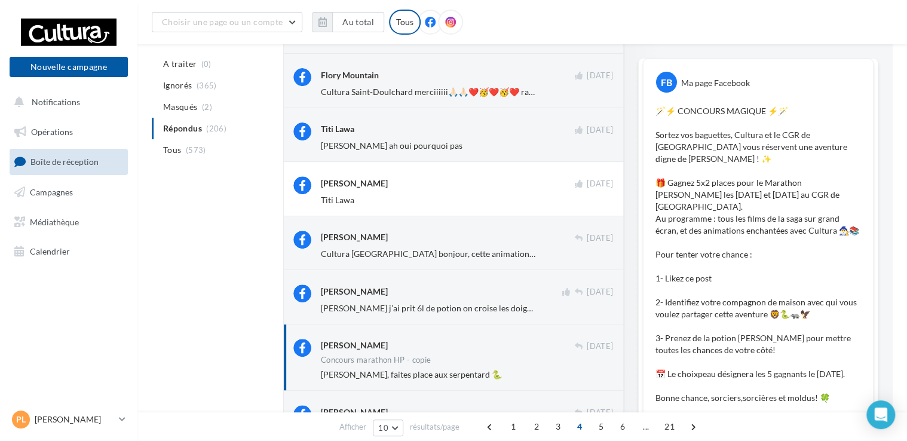
scroll to position [907, 0]
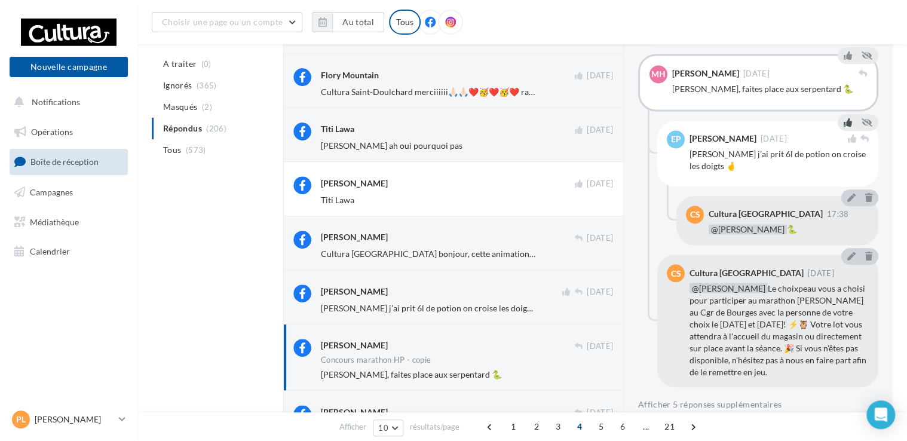
click at [846, 123] on icon at bounding box center [848, 122] width 8 height 8
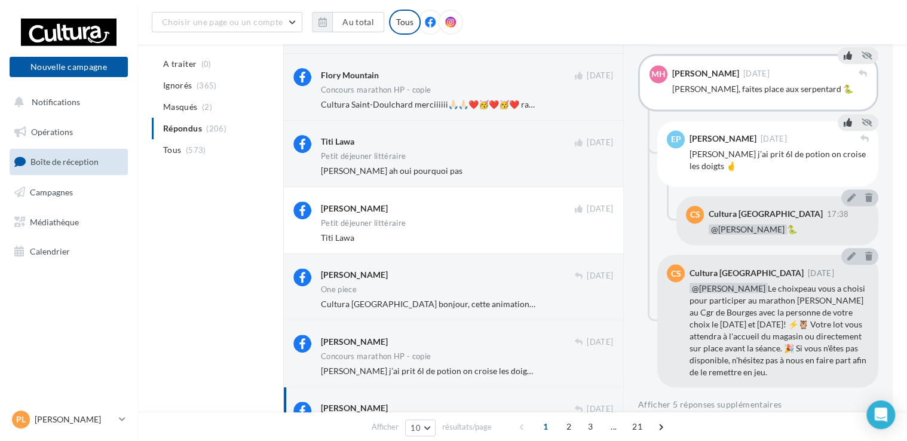
click at [844, 57] on icon at bounding box center [848, 55] width 8 height 8
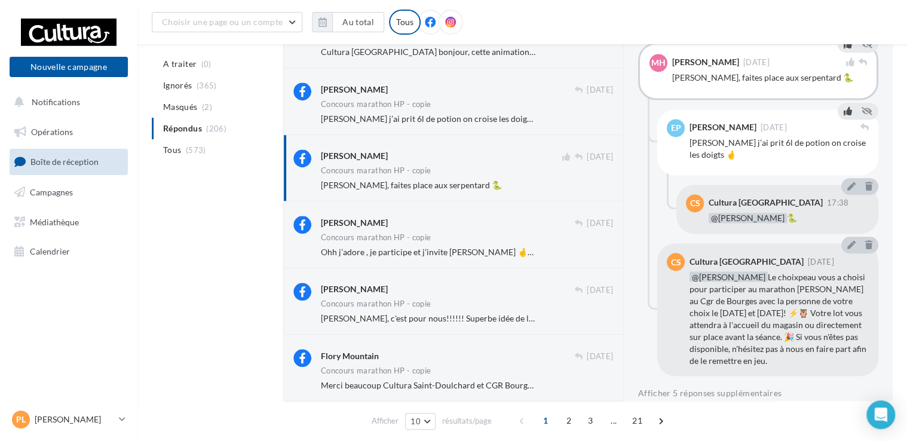
scroll to position [385, 0]
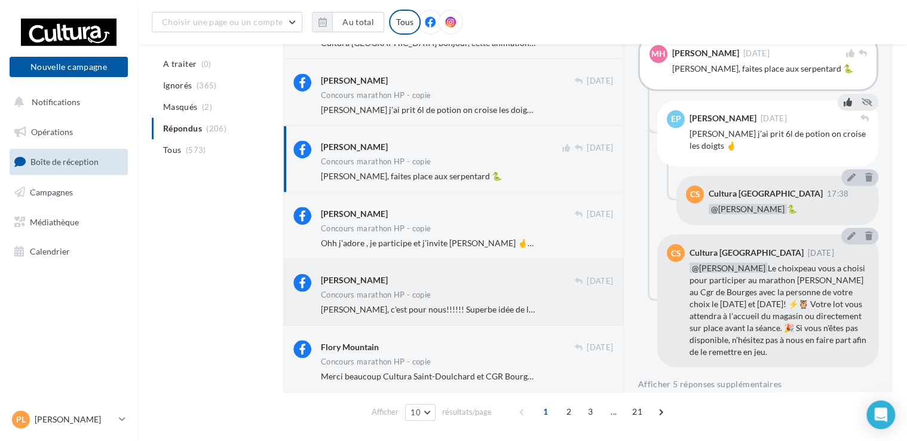
click at [405, 284] on div "Cedric Lux" at bounding box center [447, 280] width 253 height 13
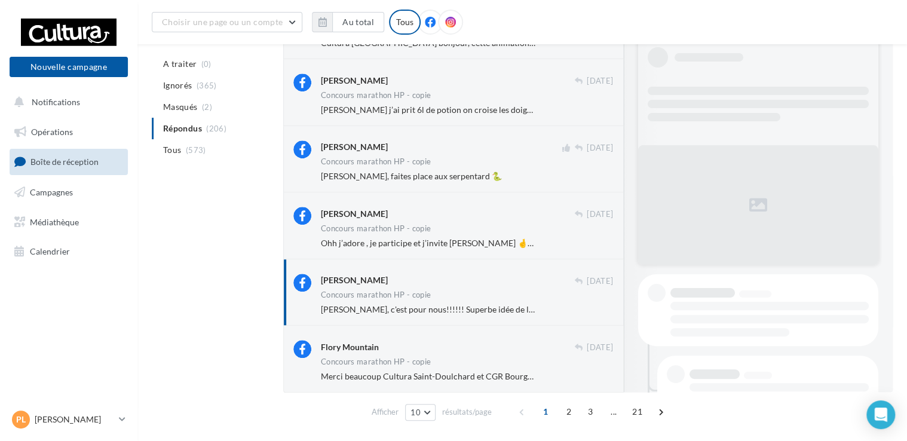
scroll to position [833, 0]
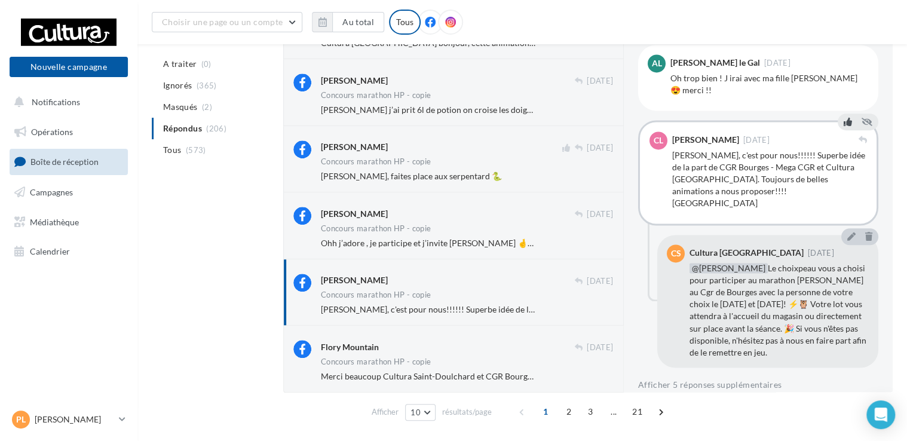
click at [844, 123] on icon at bounding box center [848, 122] width 8 height 8
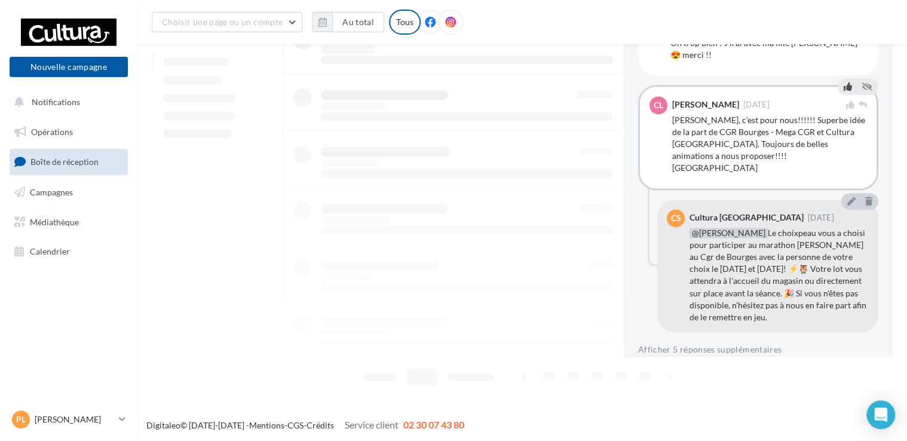
scroll to position [385, 0]
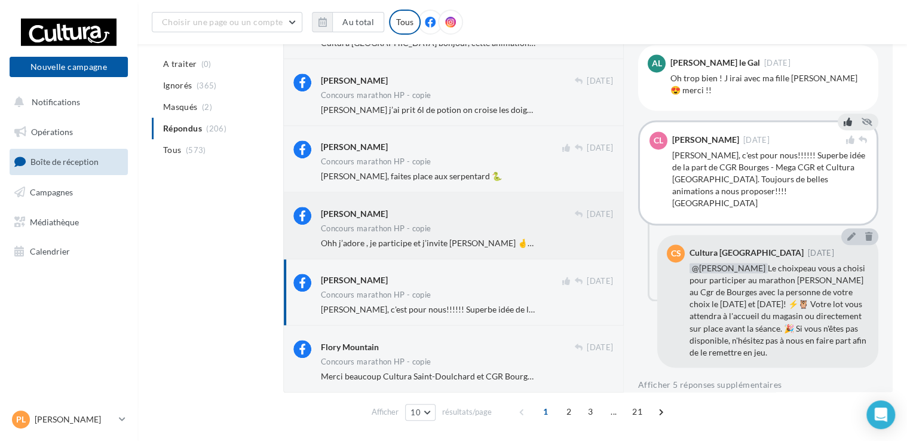
click at [381, 240] on span "Ohh j’adore , je participe et j’invite Marion Cql 🤞🤗 et remercie Cultura Saint-…" at bounding box center [563, 243] width 485 height 10
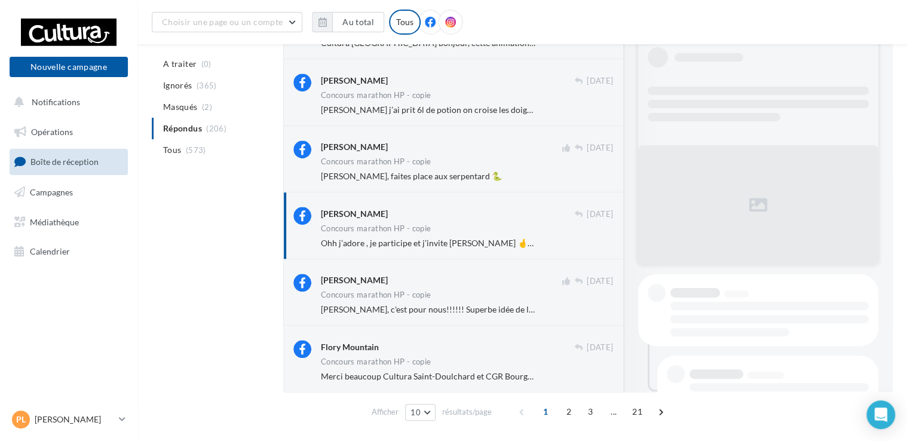
scroll to position [833, 0]
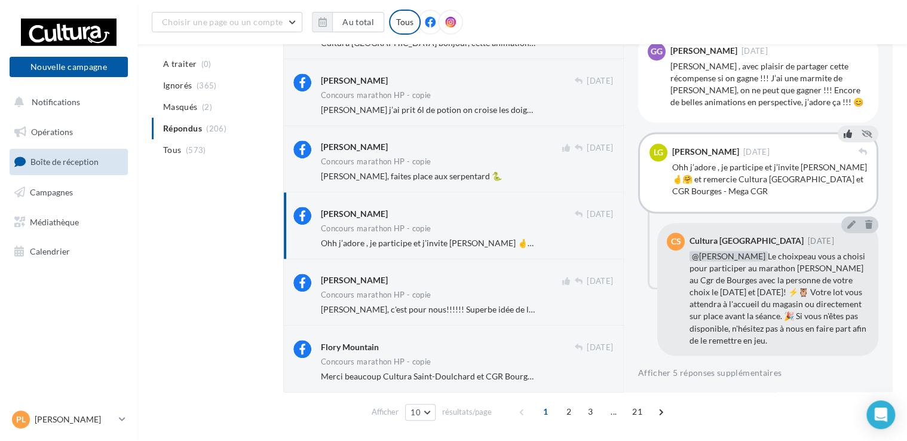
click at [844, 134] on icon at bounding box center [848, 134] width 8 height 8
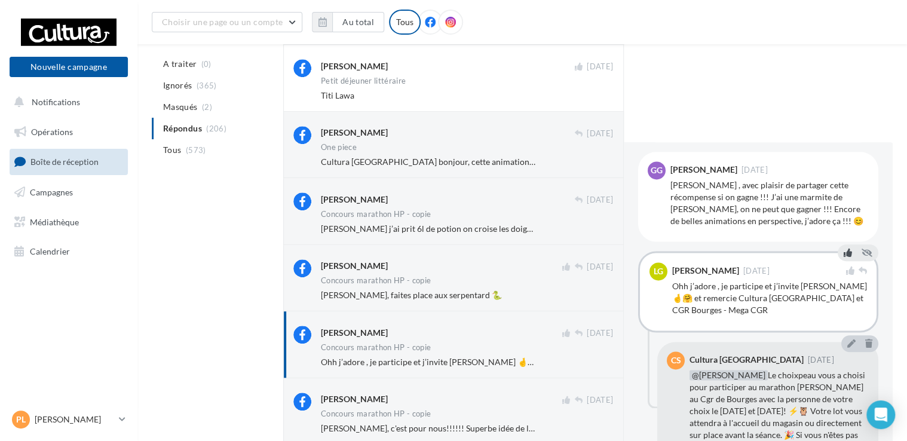
scroll to position [421, 0]
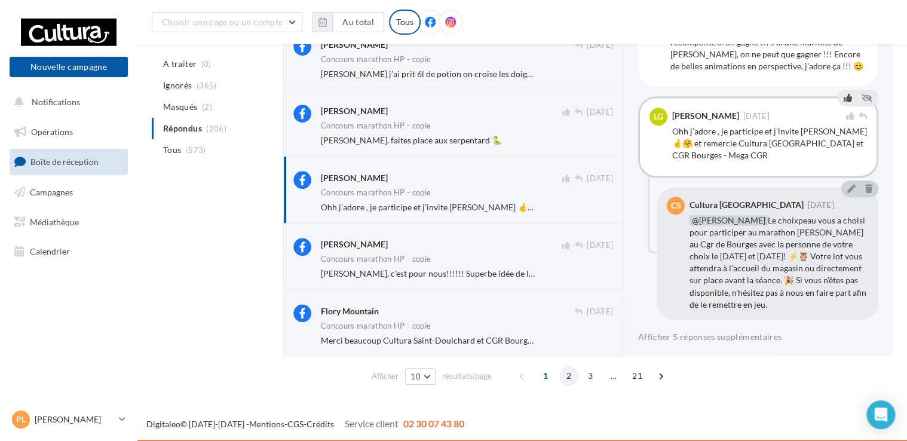
click at [565, 374] on span "2" at bounding box center [568, 375] width 19 height 19
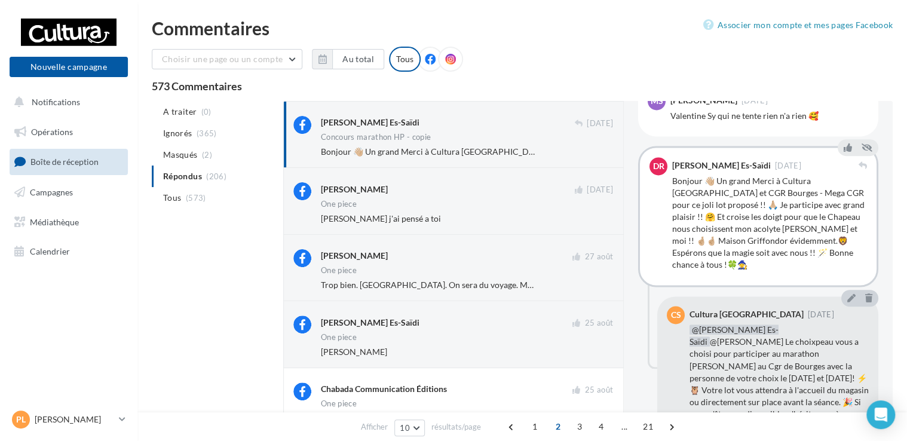
scroll to position [871, 0]
click at [438, 145] on div "Dorine Rousselot Es-Saïdi 07 sept. Concours marathon HP - copie Bonjour 👋🏼 Un g…" at bounding box center [467, 137] width 292 height 42
click at [846, 152] on icon at bounding box center [848, 149] width 8 height 8
